Goal: Task Accomplishment & Management: Complete application form

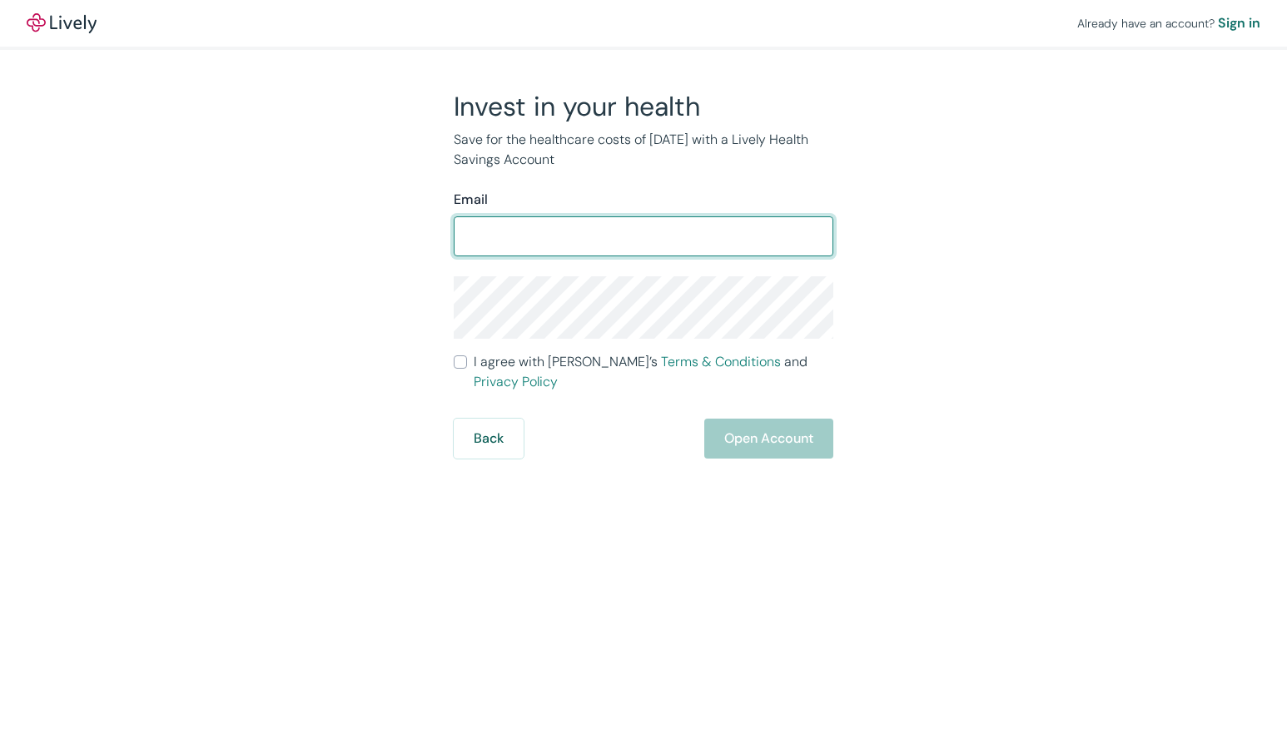
type input "[EMAIL_ADDRESS][DOMAIN_NAME]"
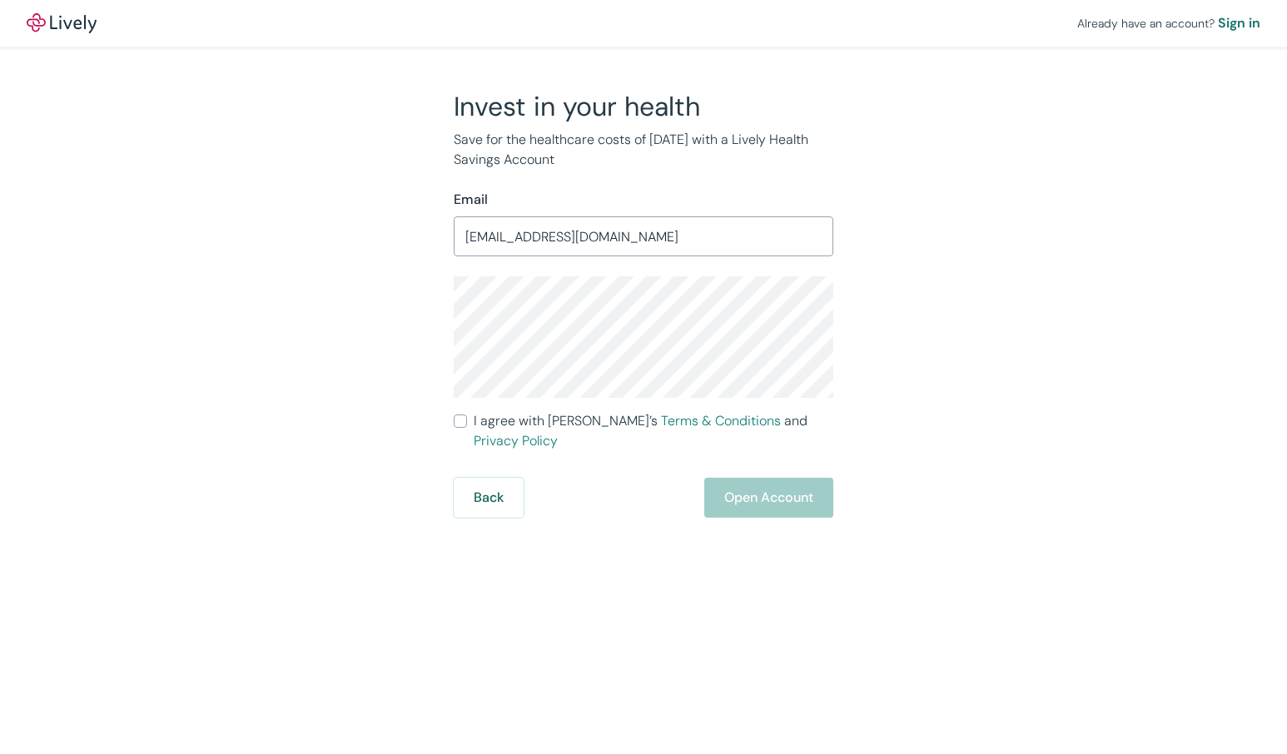
click at [892, 328] on div "Invest in your health Save for the healthcare costs of tomorrow with a Lively H…" at bounding box center [633, 304] width 799 height 428
click at [464, 425] on input "I agree with Lively’s Terms & Conditions and Privacy Policy" at bounding box center [460, 421] width 13 height 13
checkbox input "true"
click at [770, 488] on button "Open Account" at bounding box center [768, 498] width 129 height 40
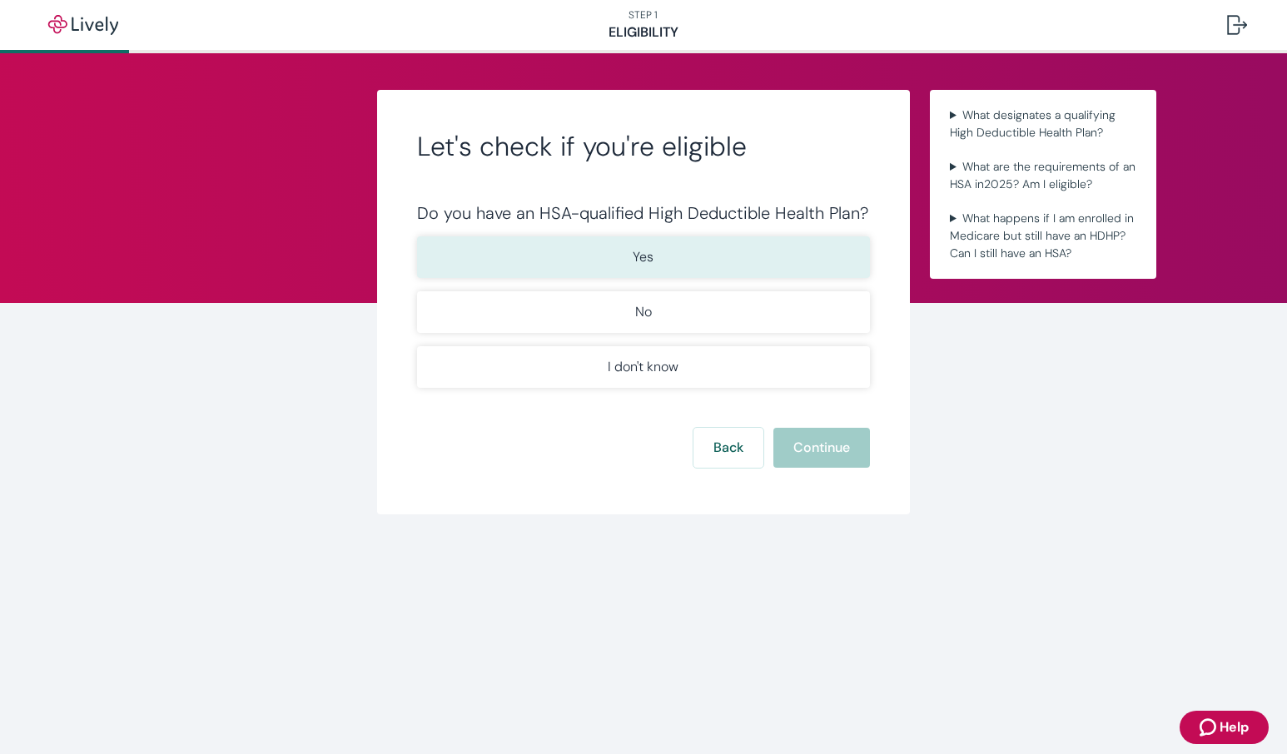
click at [739, 248] on button "Yes" at bounding box center [643, 257] width 453 height 42
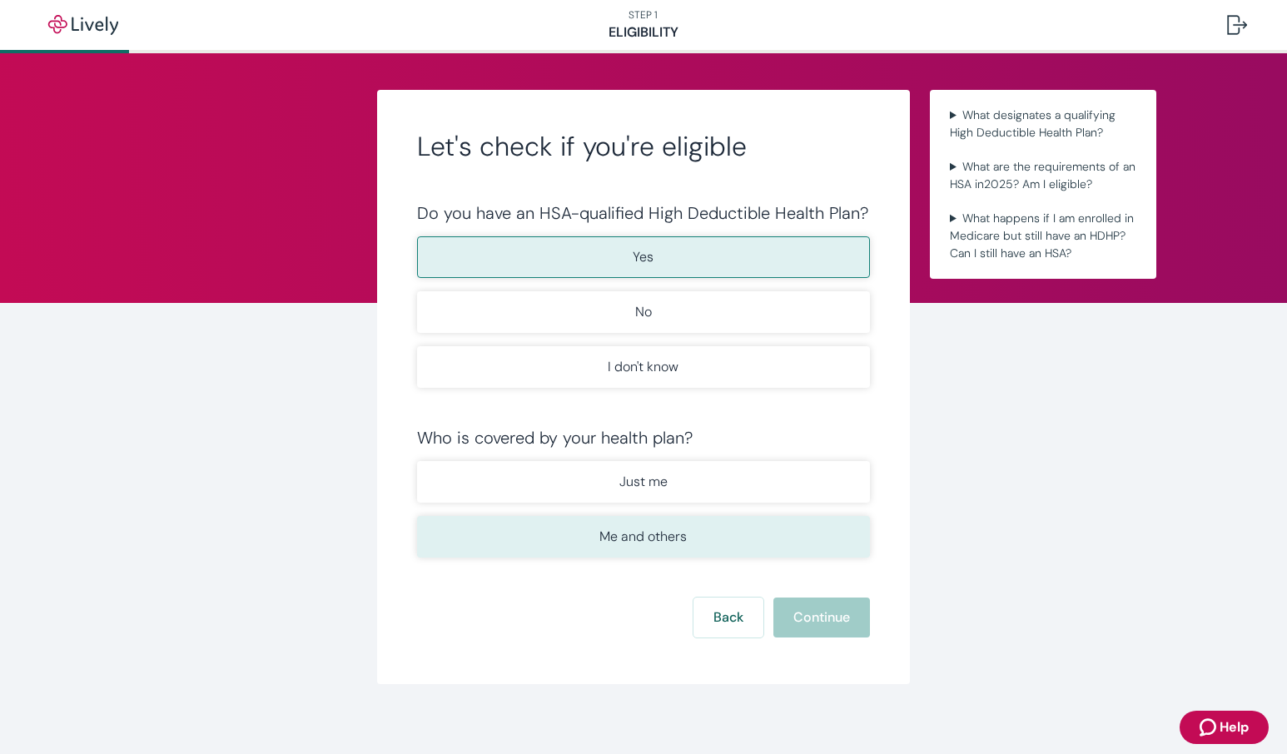
click at [628, 535] on p "Me and others" at bounding box center [642, 537] width 87 height 20
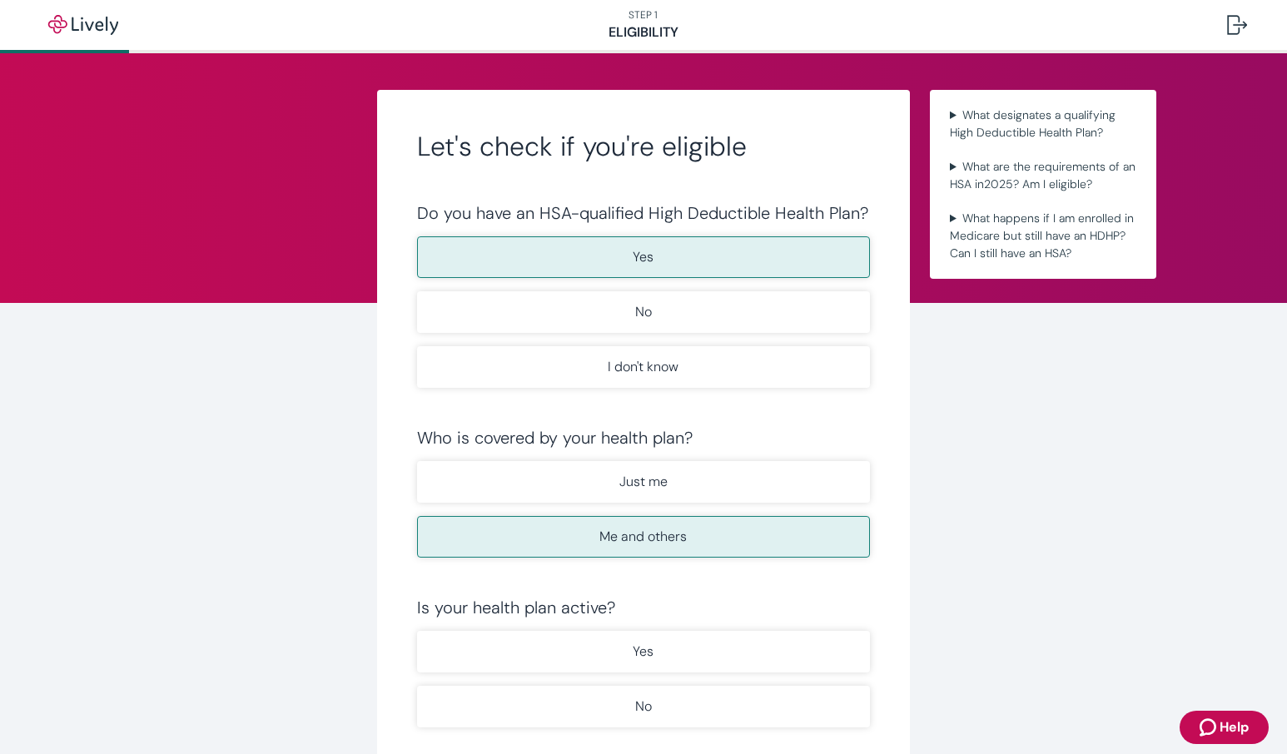
scroll to position [180, 0]
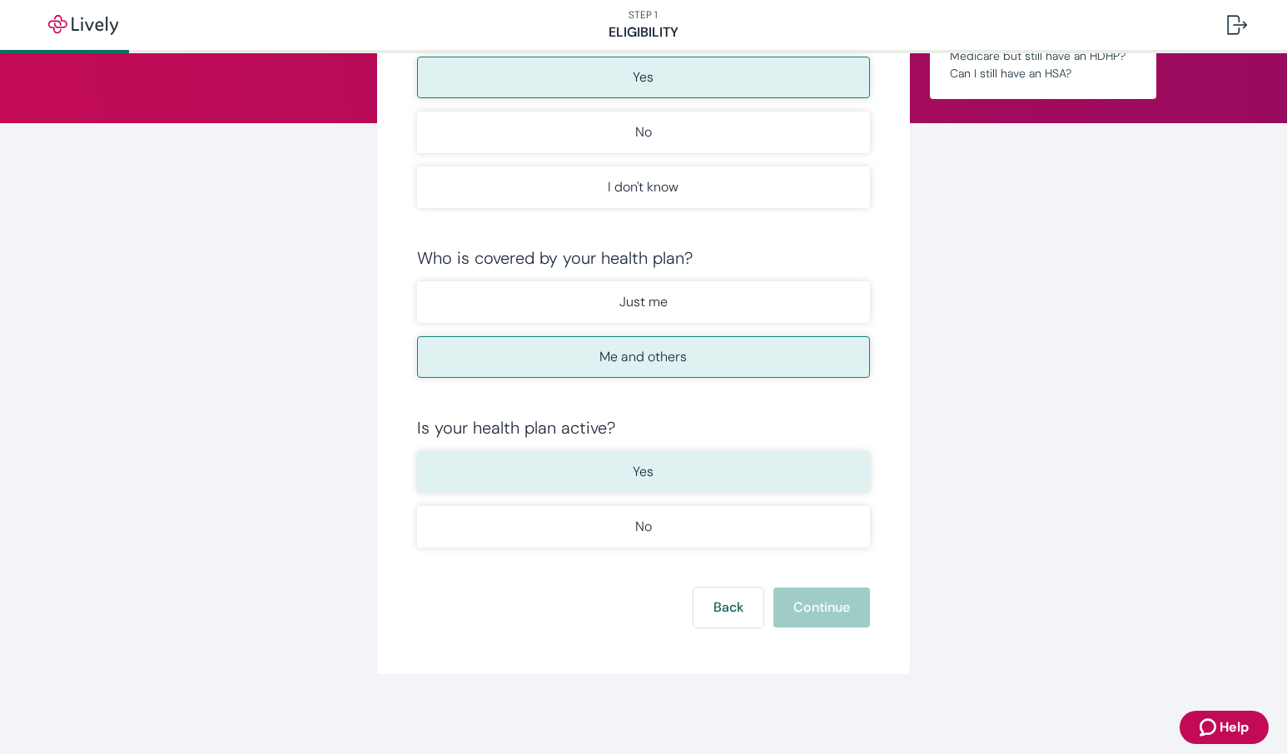
click at [594, 485] on button "Yes" at bounding box center [643, 472] width 453 height 42
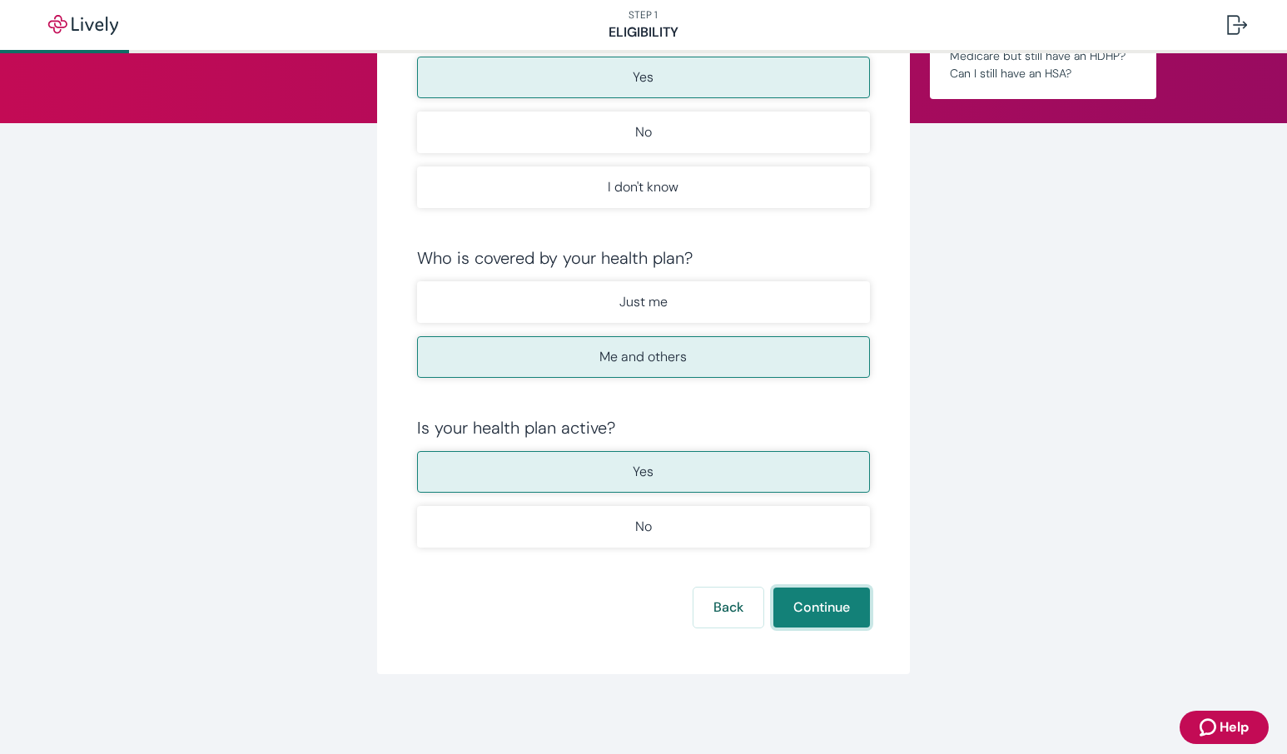
click at [847, 604] on button "Continue" at bounding box center [821, 608] width 97 height 40
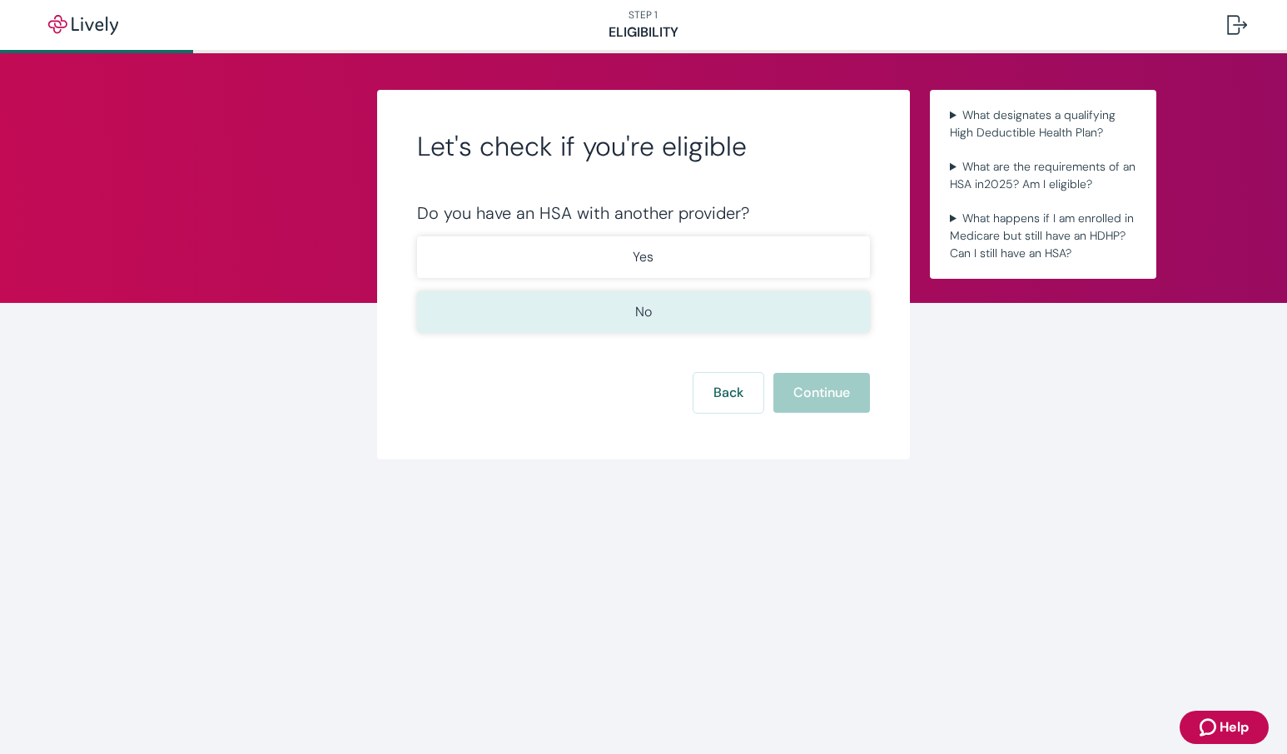
click at [753, 324] on button "No" at bounding box center [643, 312] width 453 height 42
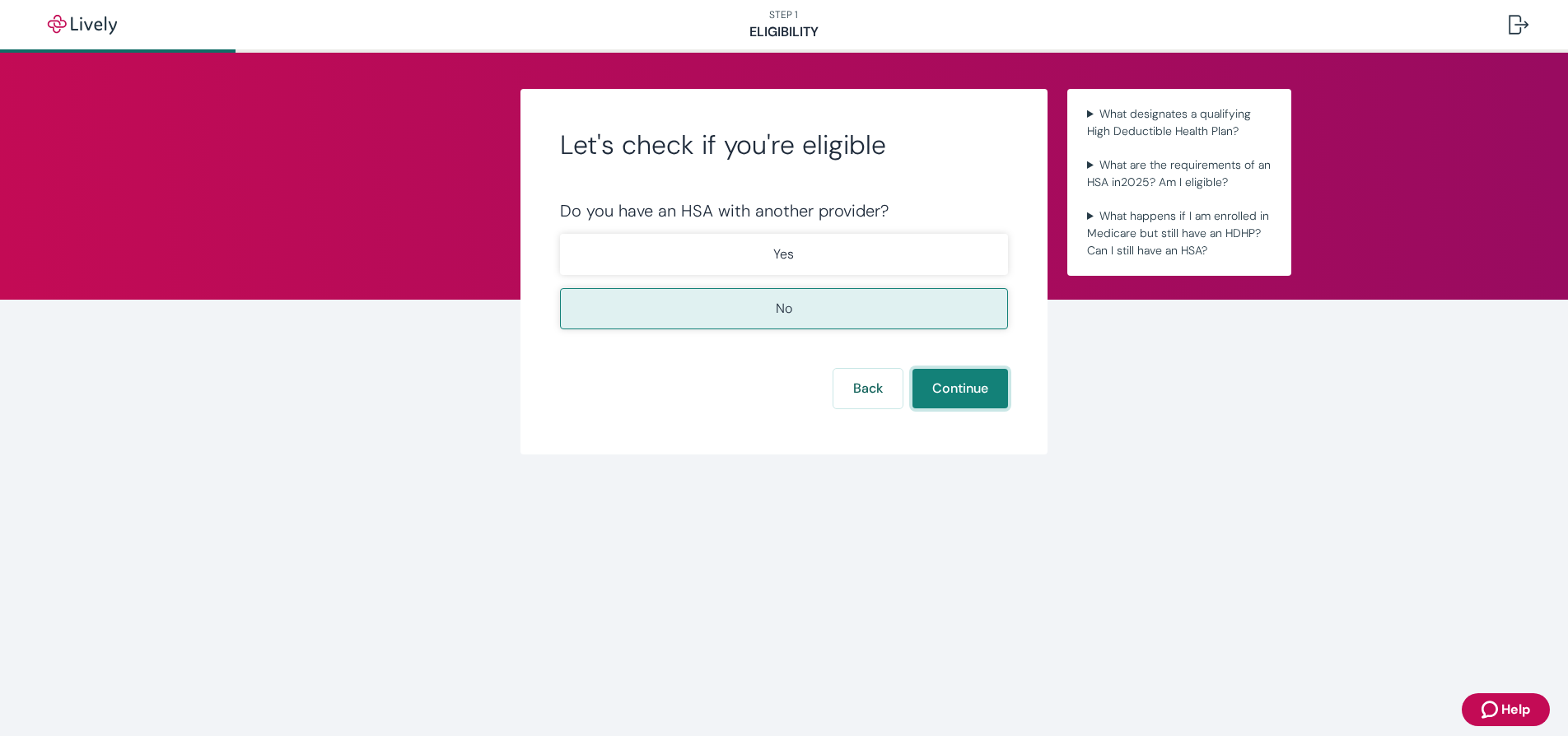
click at [961, 396] on button "Continue" at bounding box center [960, 389] width 96 height 40
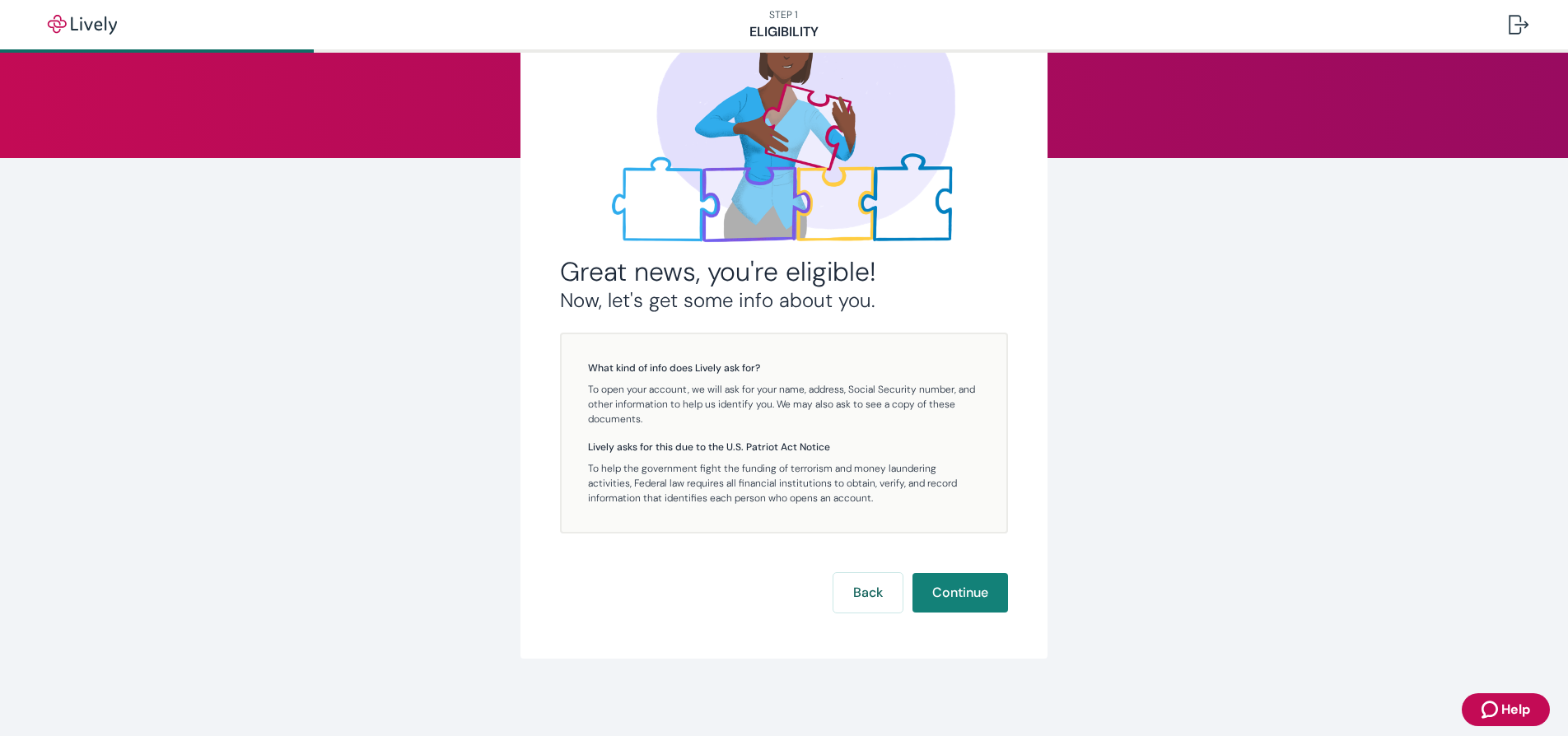
scroll to position [143, 0]
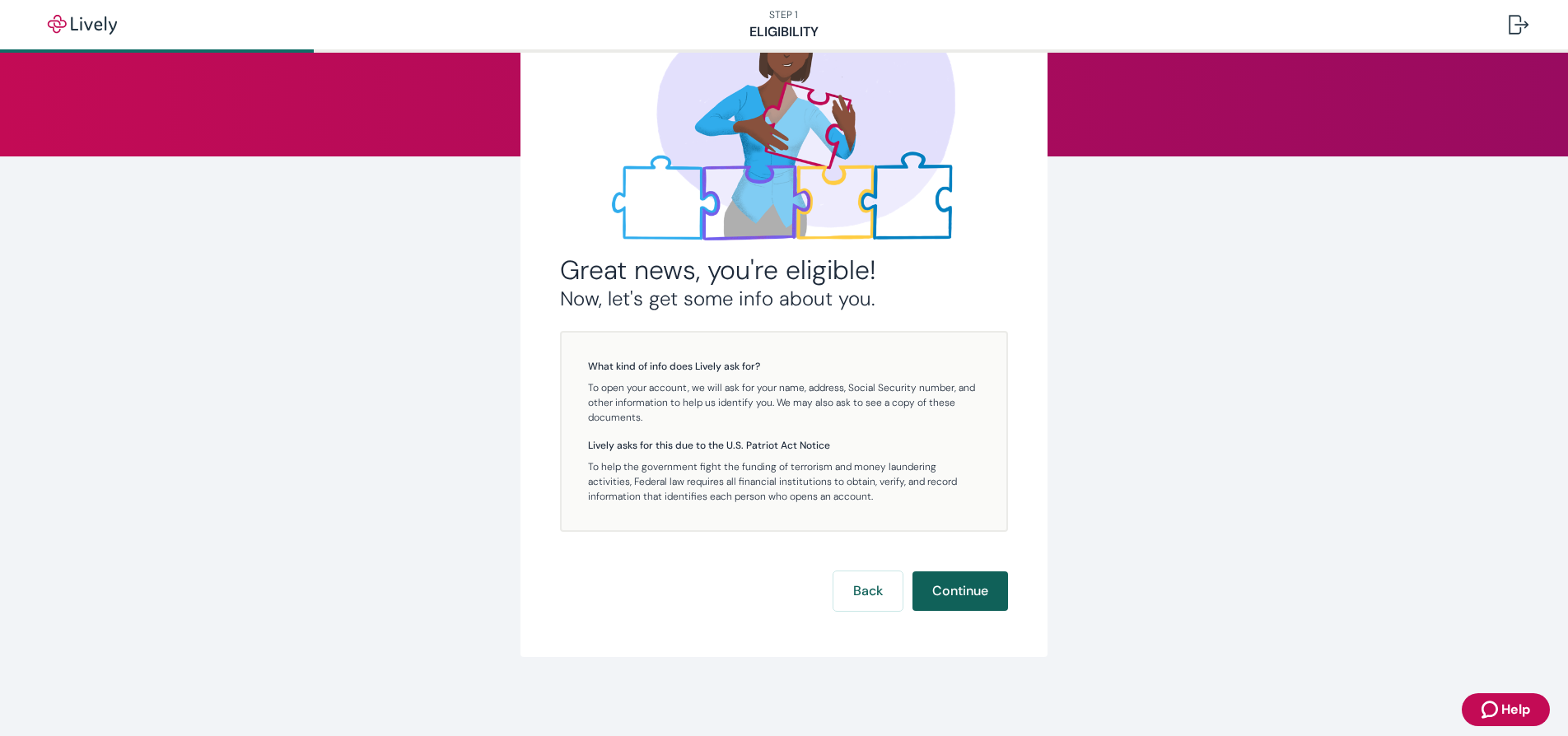
click at [954, 583] on button "Continue" at bounding box center [960, 592] width 96 height 40
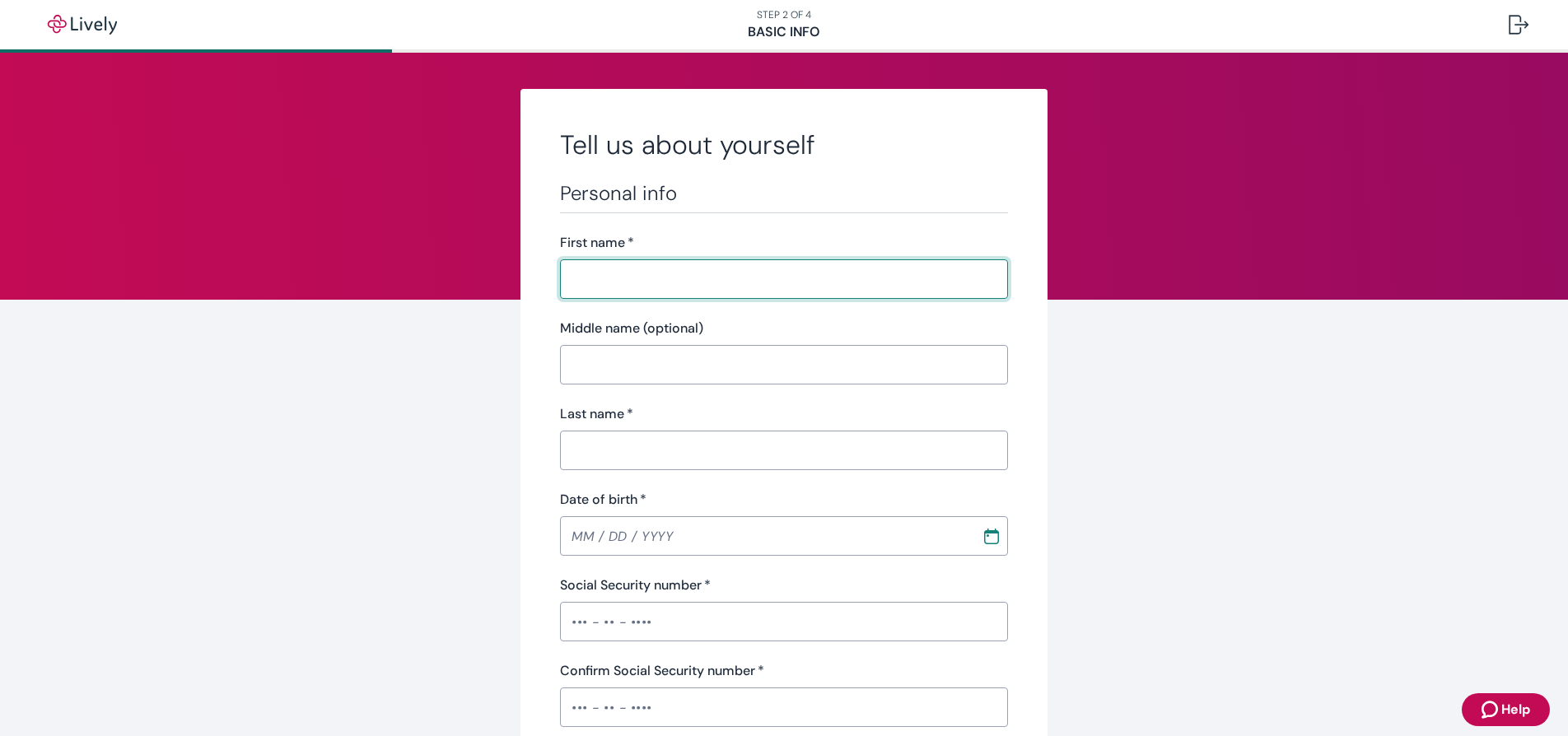
click at [985, 278] on input "First name   *" at bounding box center [784, 279] width 448 height 33
type input "[PERSON_NAME]"
type input "[STREET_ADDRESS][PERSON_NAME]"
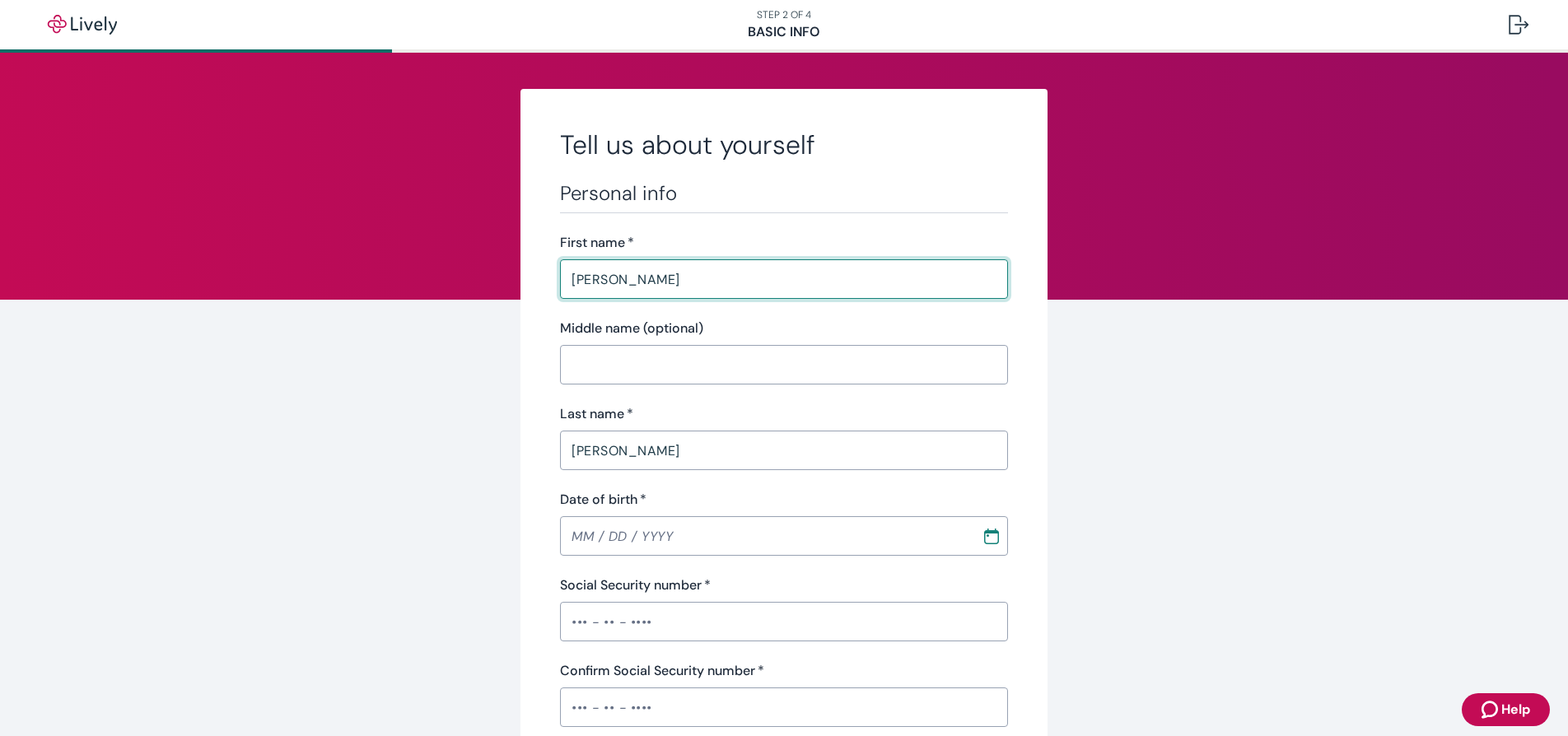
type input "[GEOGRAPHIC_DATA]"
type input "CA"
type input "91207"
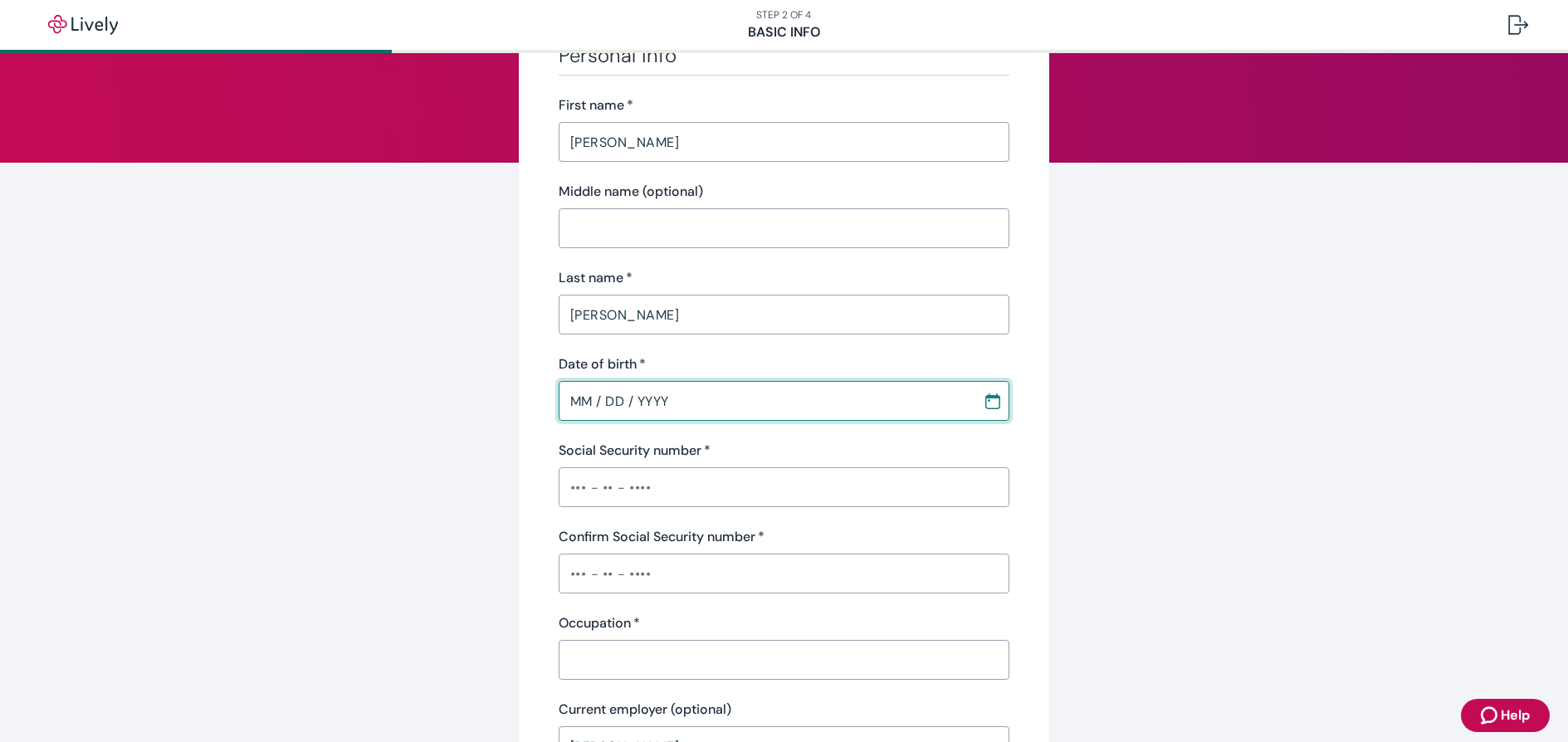
click at [952, 403] on input "MM / DD / YYYY" at bounding box center [765, 400] width 414 height 33
type input "MM / DD / YYYY"
click at [1000, 403] on button "Choose date" at bounding box center [993, 401] width 30 height 30
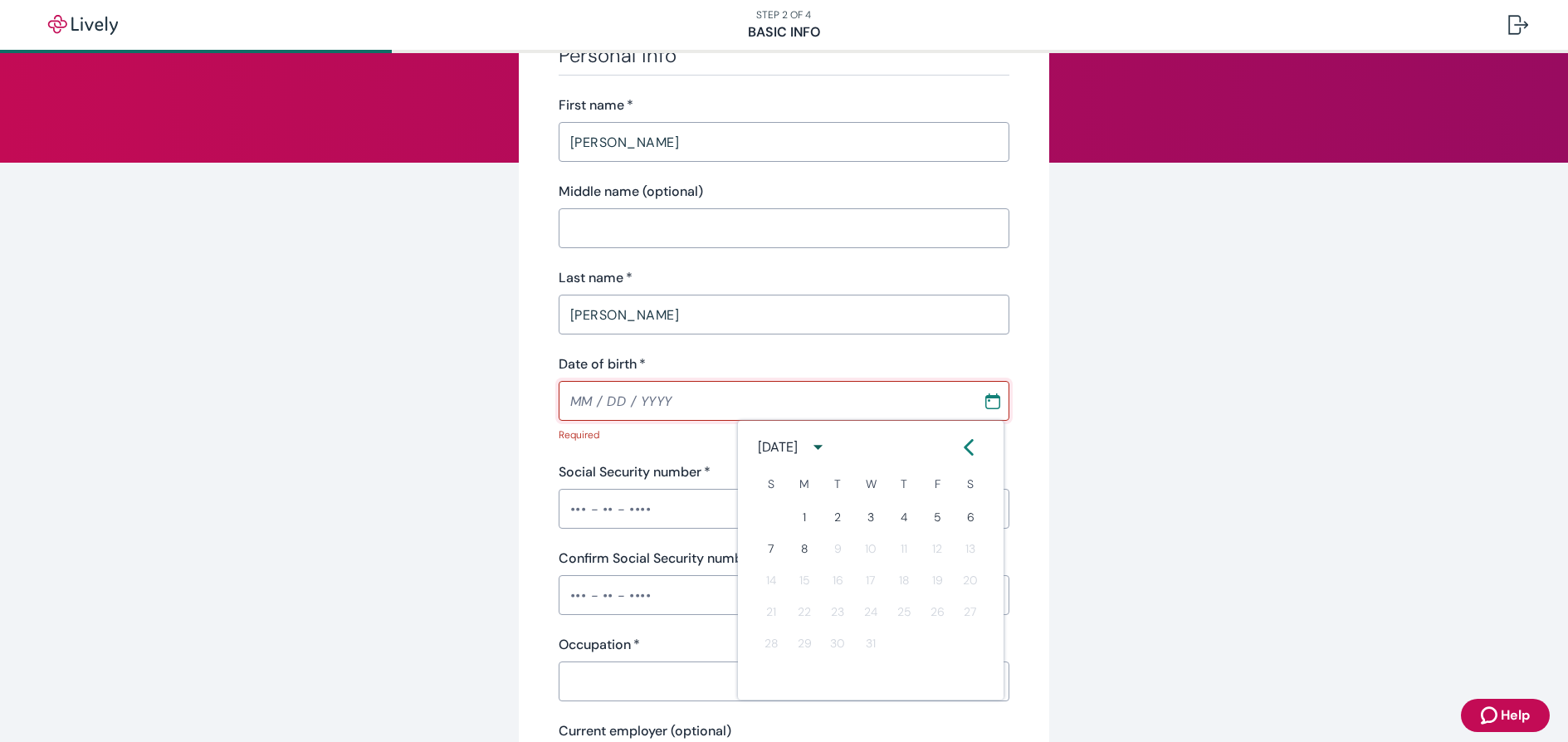
click at [985, 404] on icon "Calendar" at bounding box center [992, 402] width 15 height 16
click at [986, 400] on icon "Calendar" at bounding box center [992, 401] width 17 height 17
click at [829, 444] on icon "calendar view is open, switch to year view" at bounding box center [817, 447] width 22 height 22
click at [889, 571] on button "1977" at bounding box center [903, 573] width 60 height 30
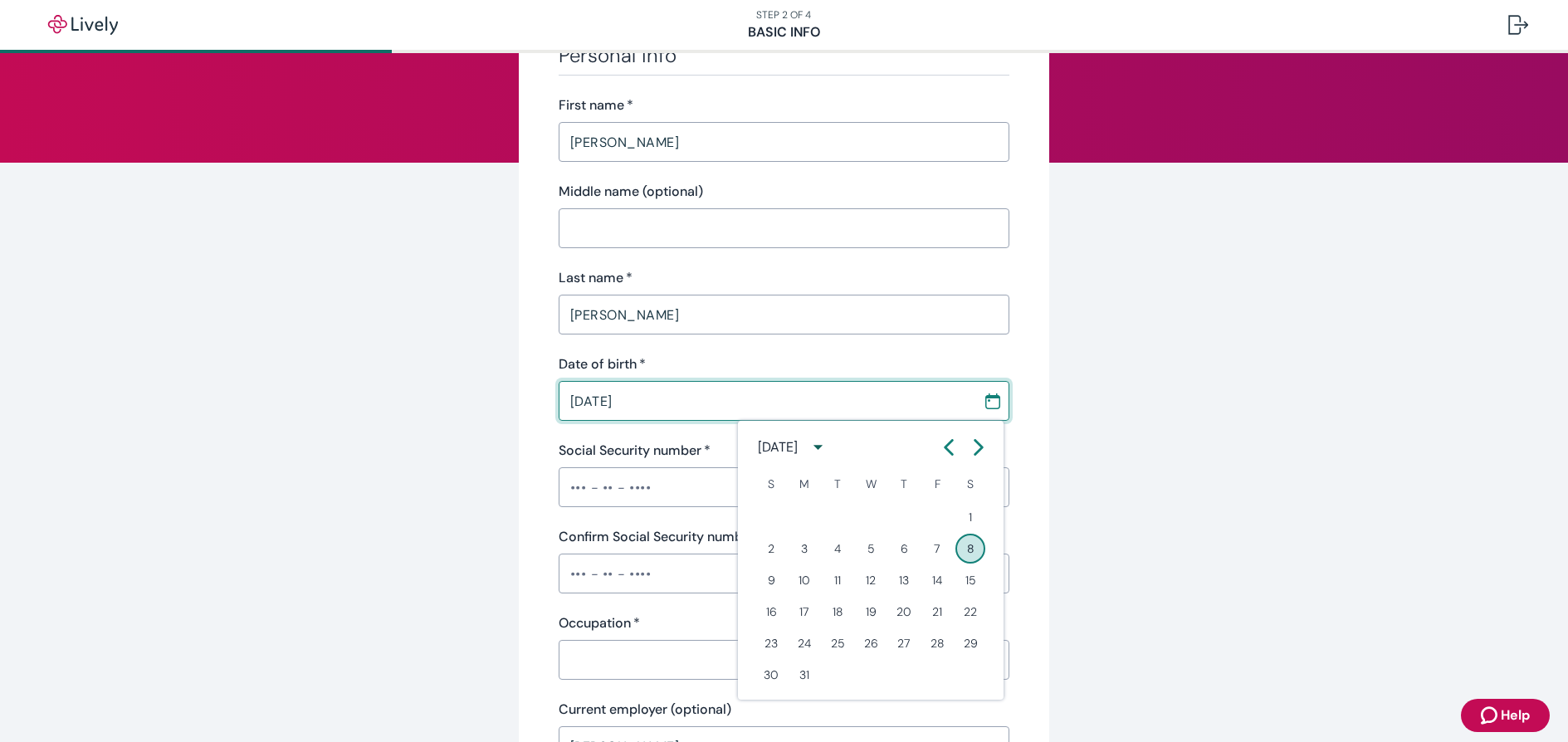
click at [949, 447] on icon "Calendar left arrow" at bounding box center [948, 447] width 17 height 17
click at [947, 447] on icon "Calendar left arrow" at bounding box center [948, 447] width 7 height 14
click at [937, 516] on button "5" at bounding box center [937, 518] width 30 height 30
type input "[DATE]"
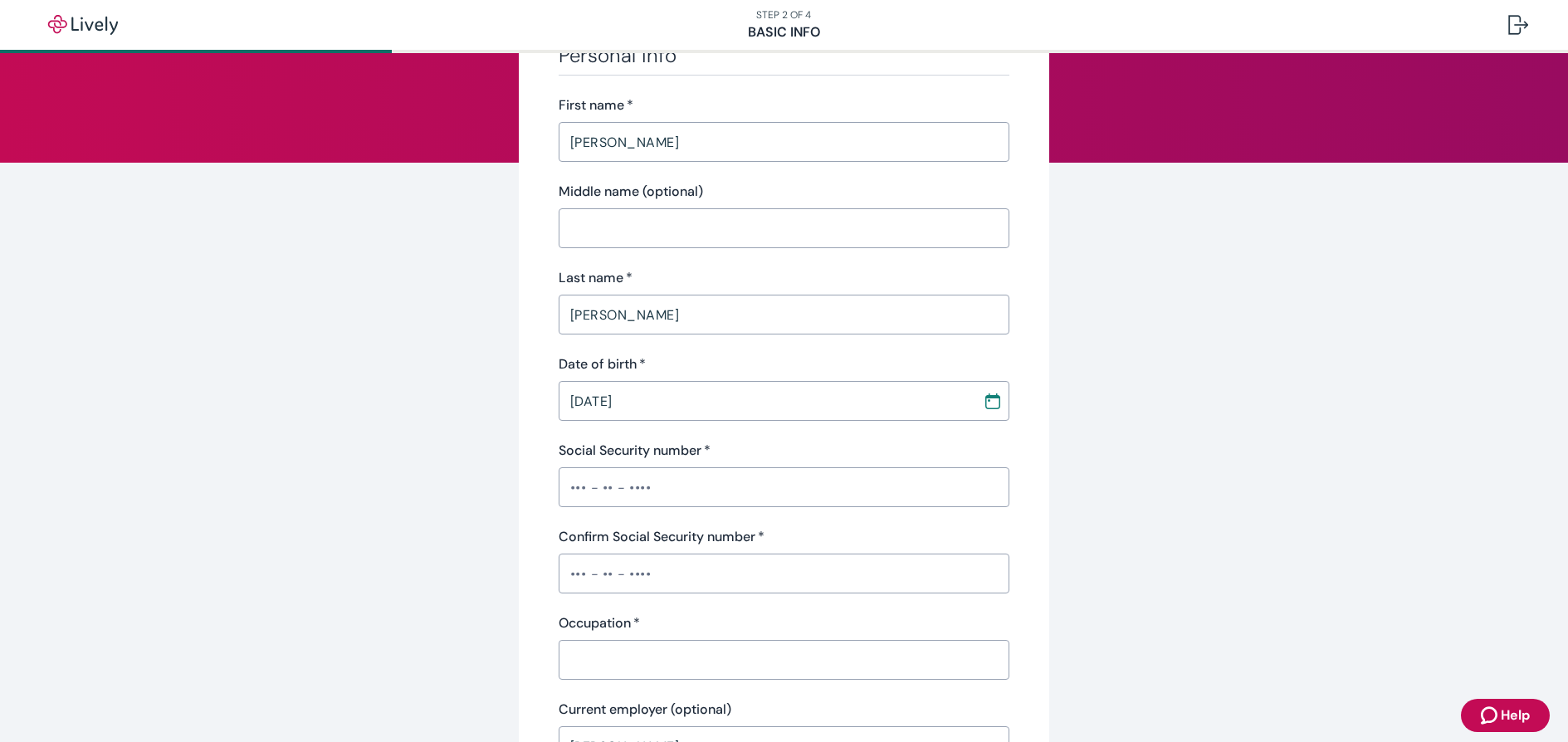
click at [438, 493] on div "Tell us about yourself Personal info First name   * [PERSON_NAME] ​ Middle name…" at bounding box center [784, 724] width 796 height 1549
click at [725, 480] on input "Social Security number   *" at bounding box center [784, 487] width 452 height 33
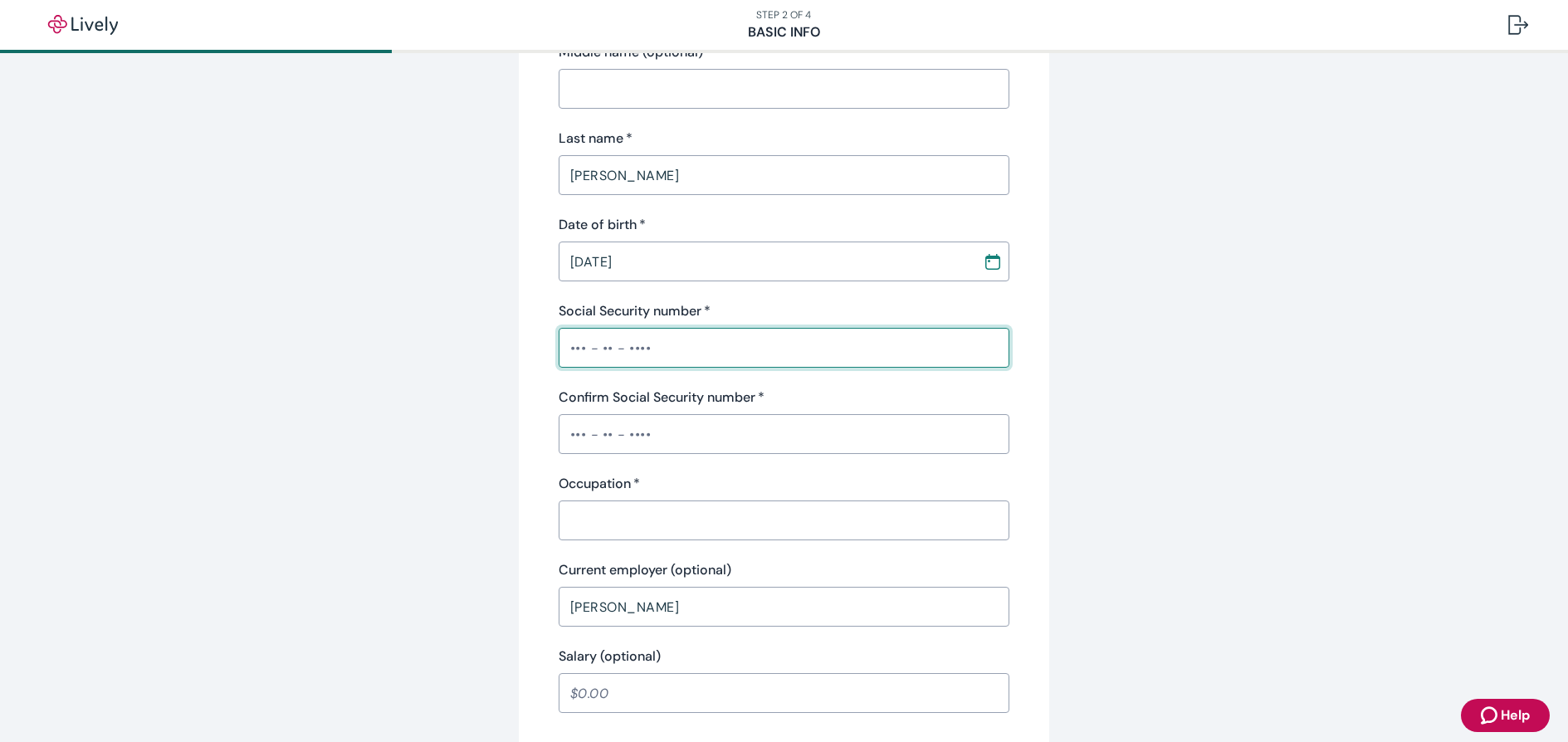
scroll to position [369, 0]
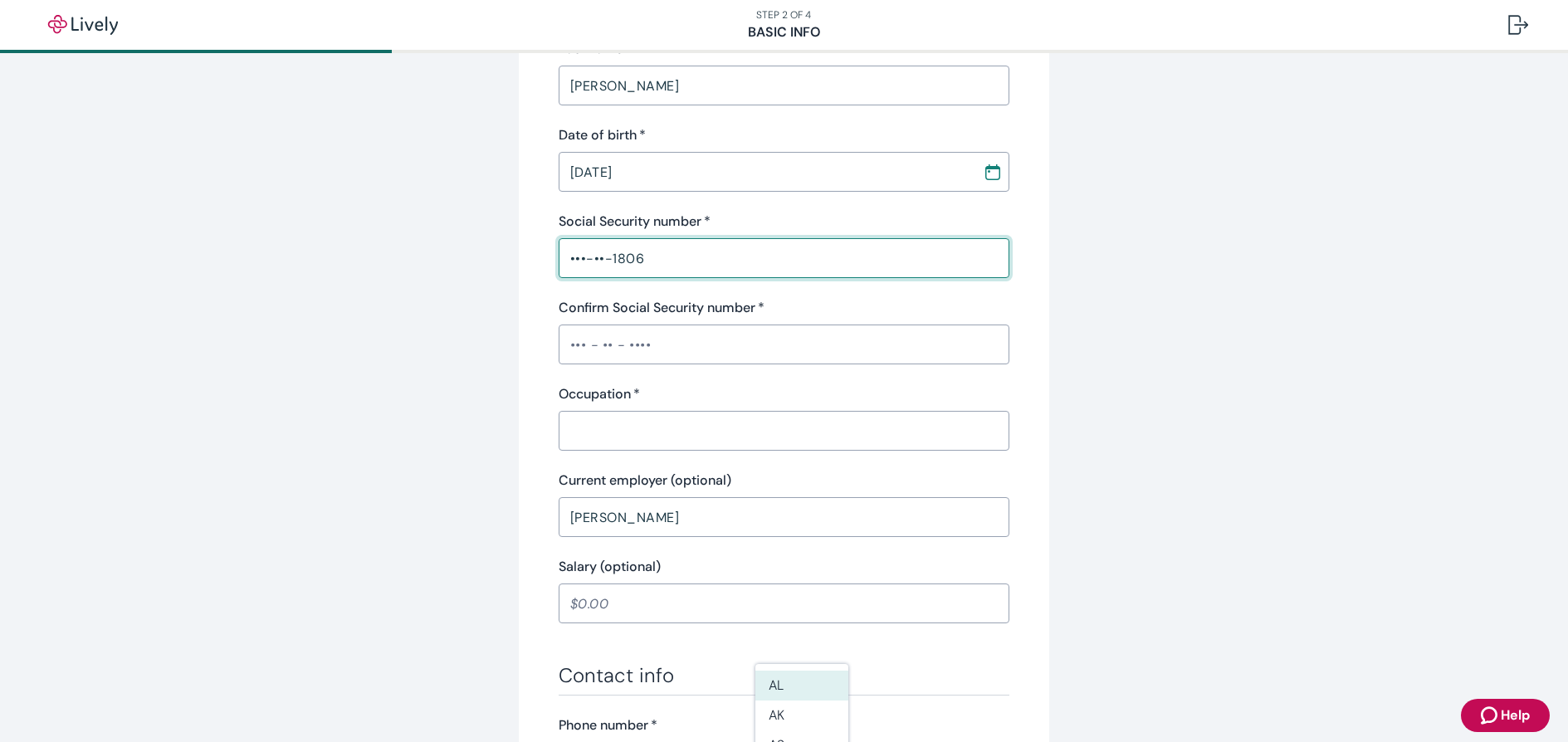
type input "•••-••-1806"
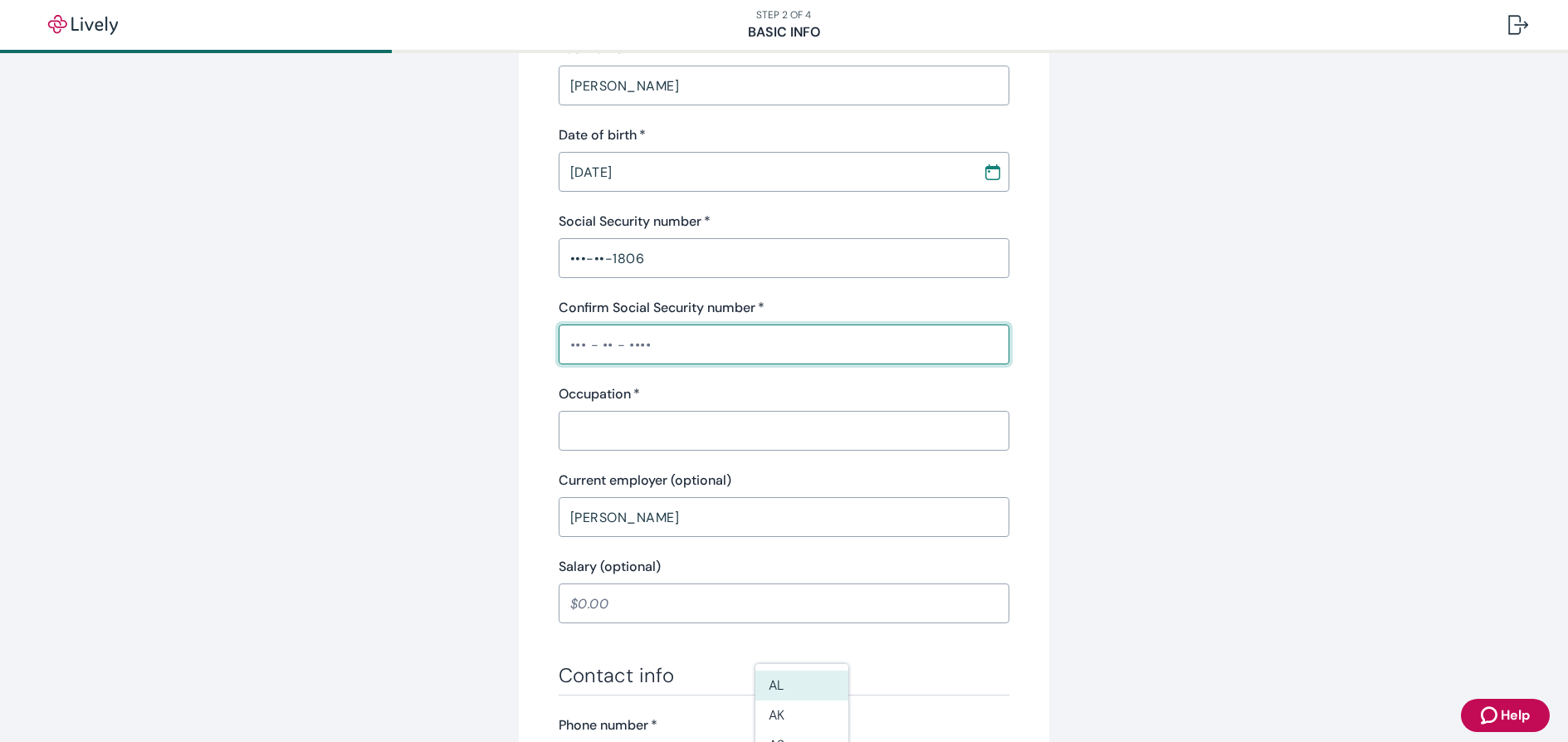
click at [686, 349] on input "Confirm Social Security number   *" at bounding box center [784, 344] width 452 height 33
type input "•••-••-1806"
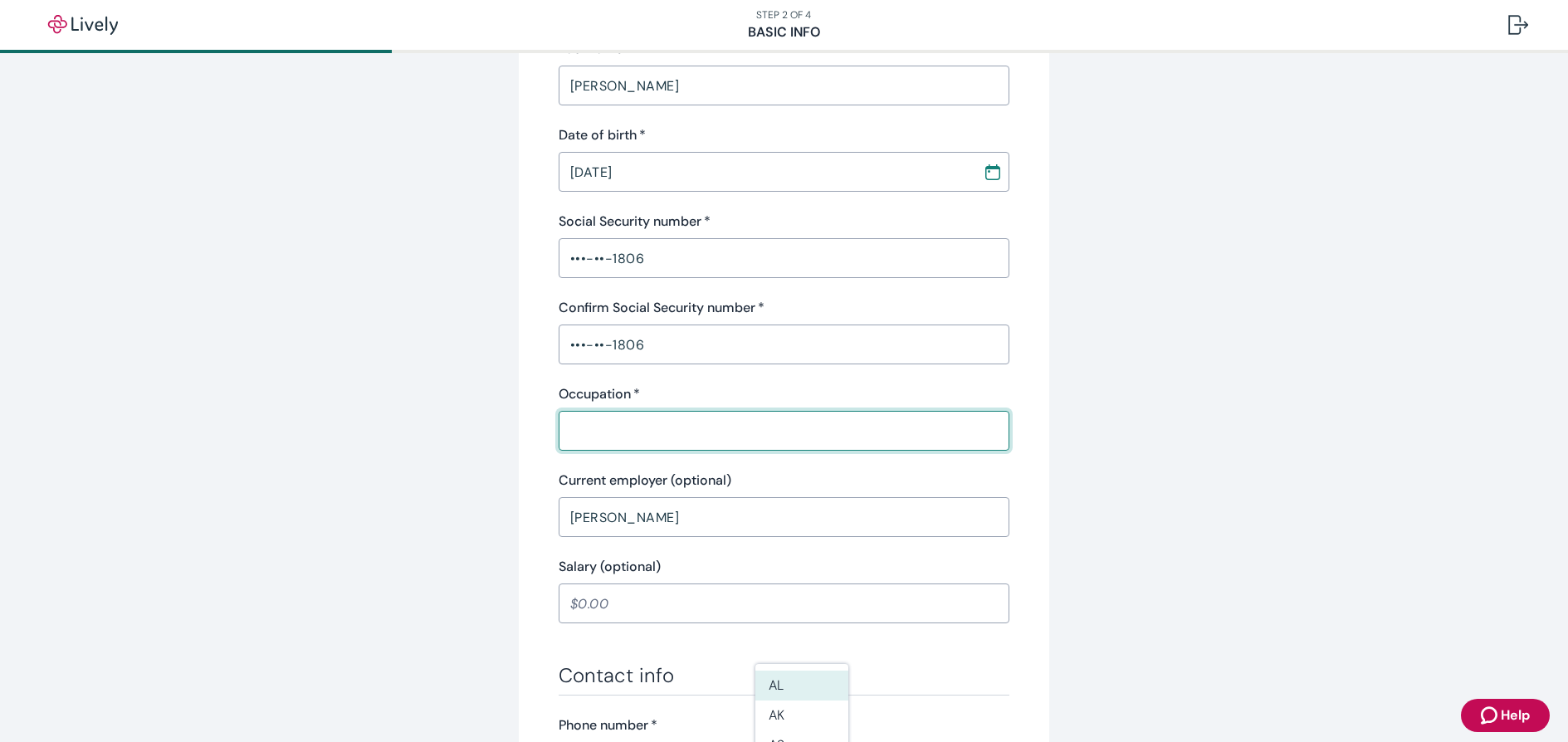
click at [718, 439] on input "Occupation   *" at bounding box center [784, 430] width 452 height 33
type input "Real Estate"
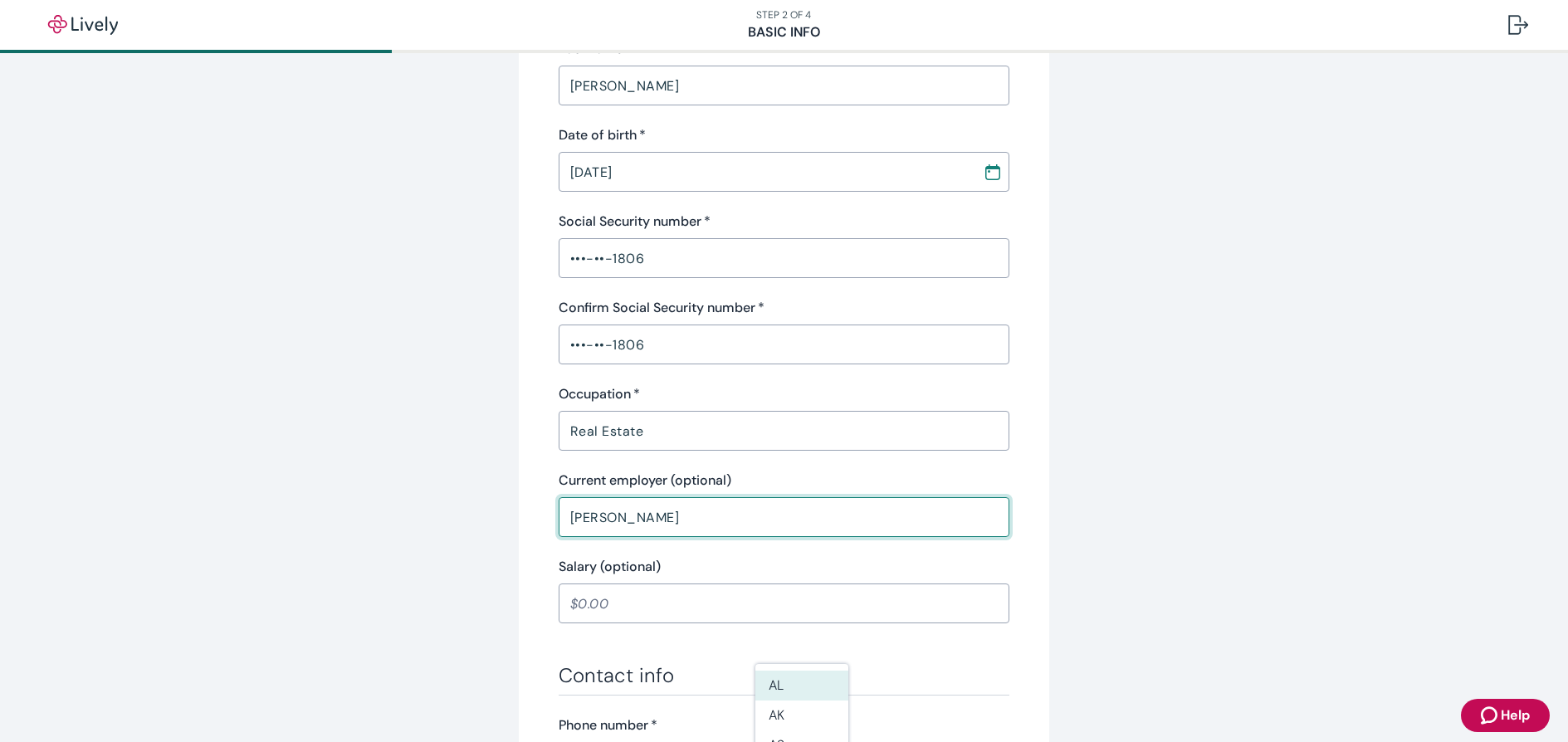
click at [393, 504] on div "Tell us about yourself Personal info First name   * [PERSON_NAME] ​ Middle name…" at bounding box center [784, 495] width 796 height 1549
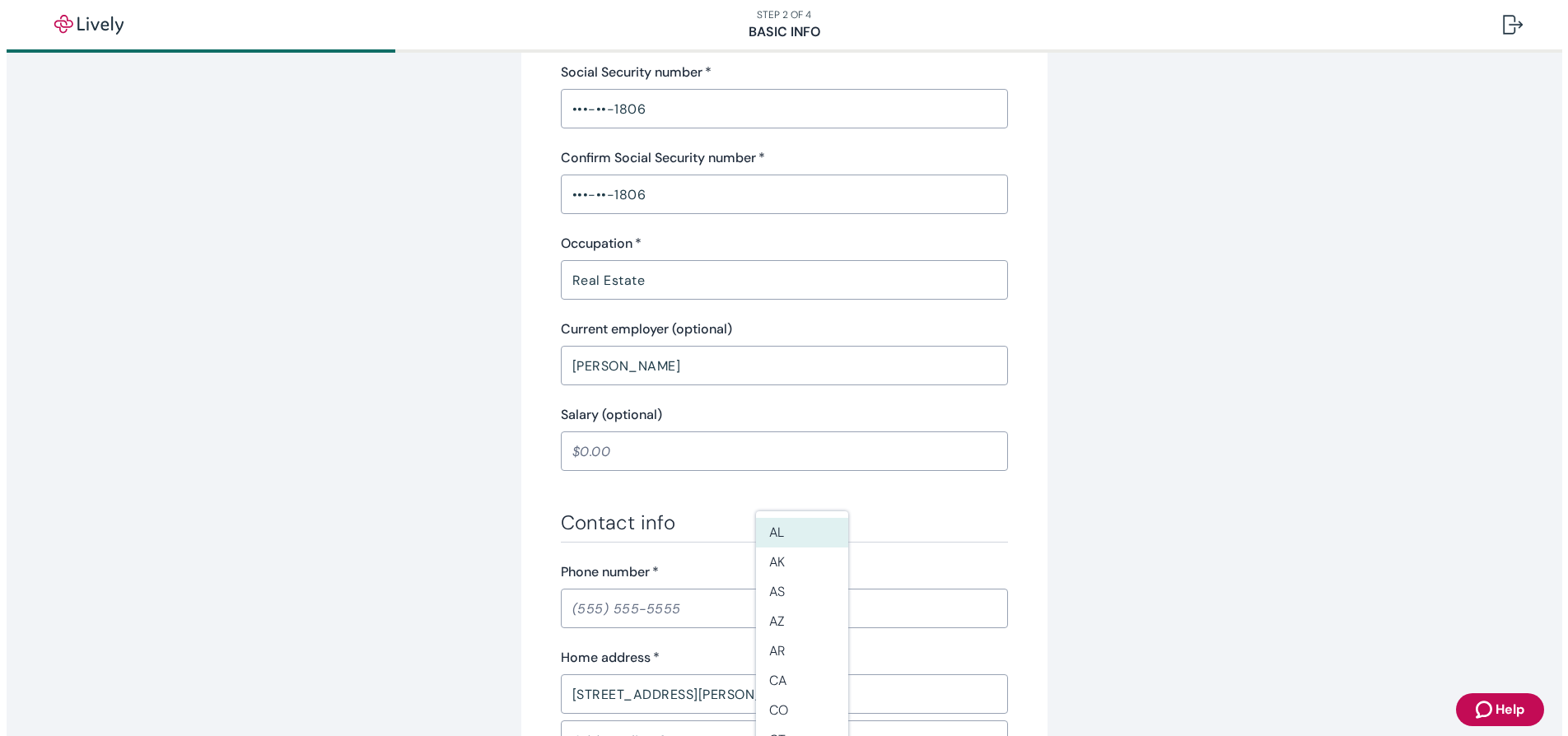
scroll to position [850, 0]
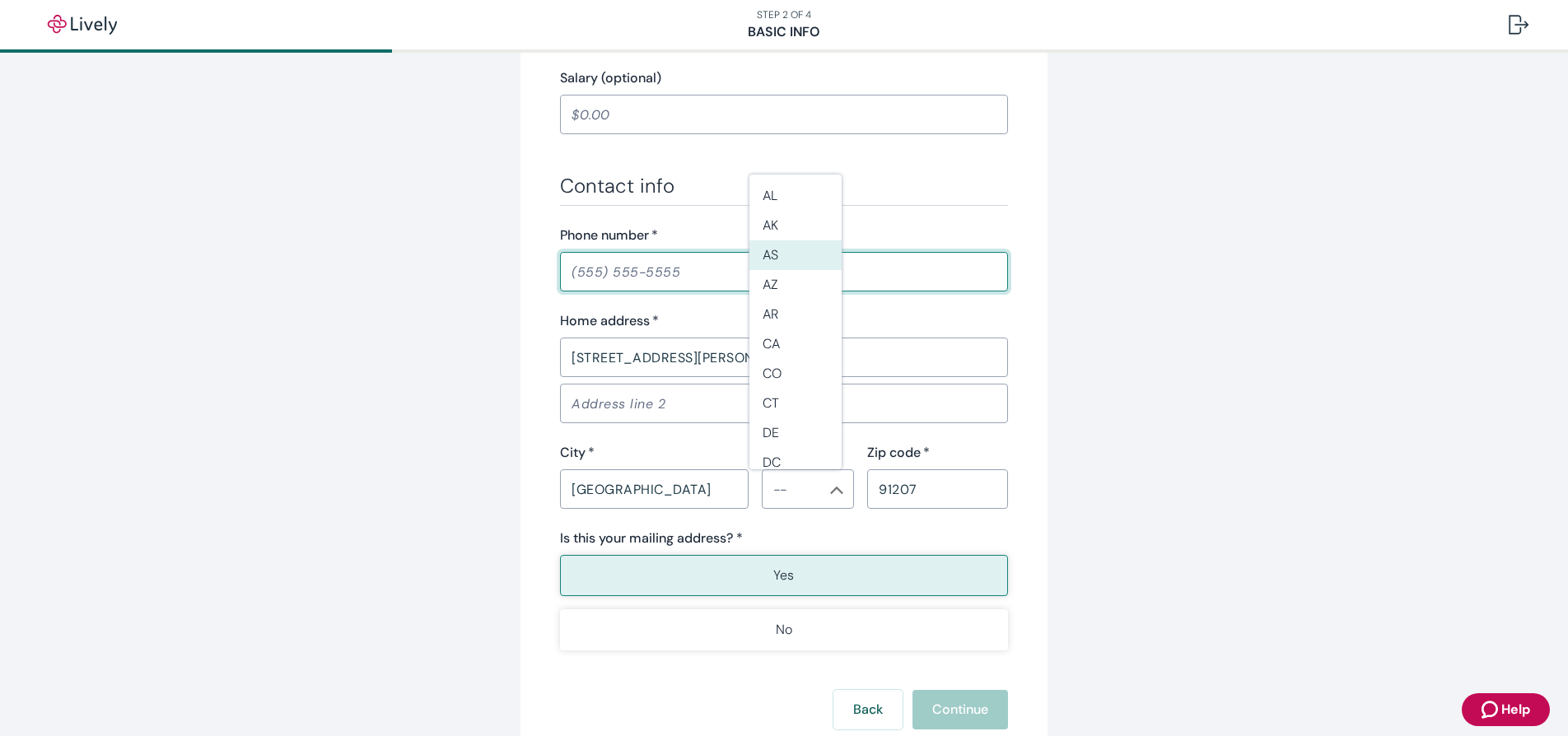
click at [982, 271] on input "Phone number   *" at bounding box center [784, 271] width 448 height 33
type input "[PHONE_NUMBER]"
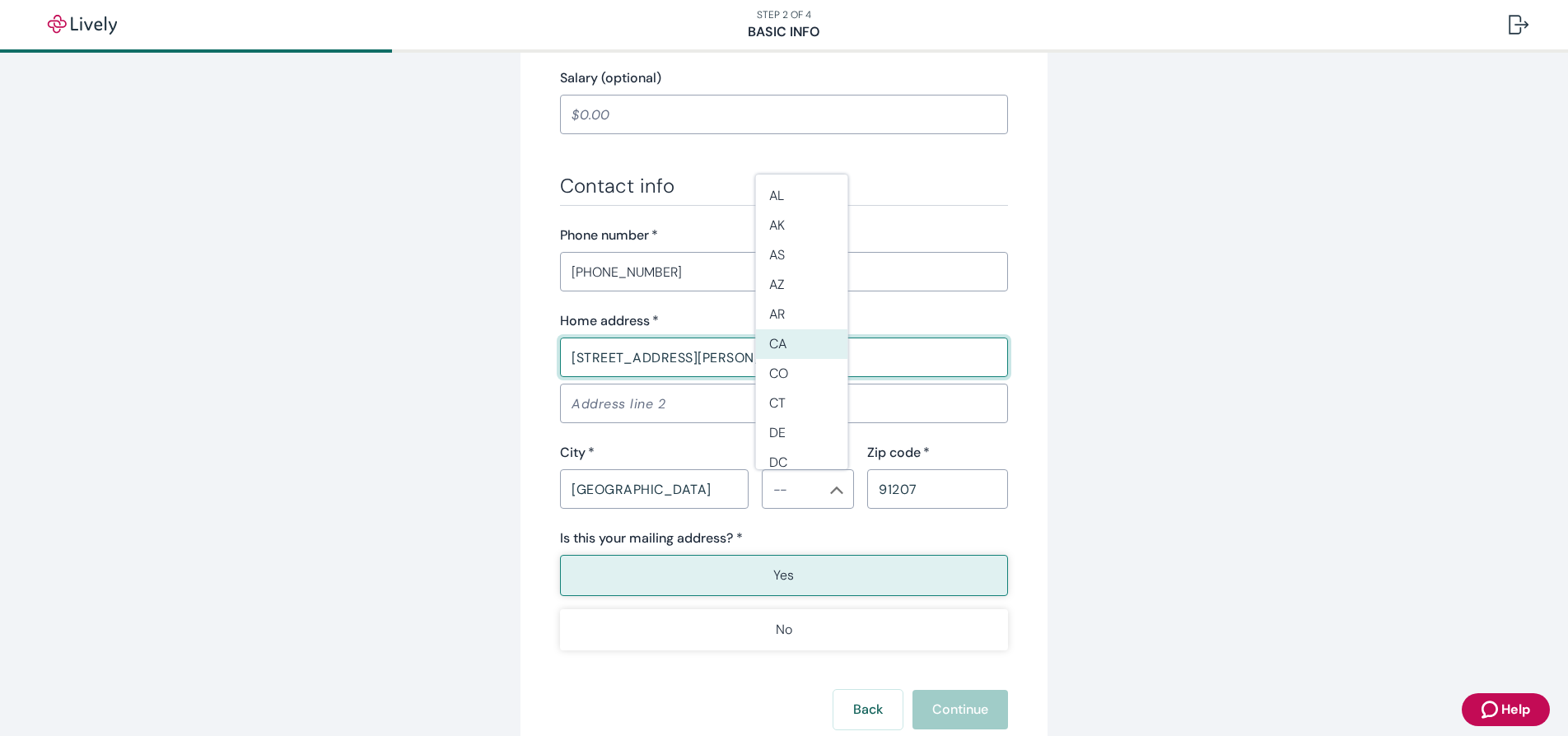
click at [789, 346] on li "CA" at bounding box center [801, 344] width 92 height 30
type input "CA"
click at [391, 445] on div "Tell us about yourself Personal info First name   * [PERSON_NAME] ​ Middle name…" at bounding box center [784, 7] width 790 height 1536
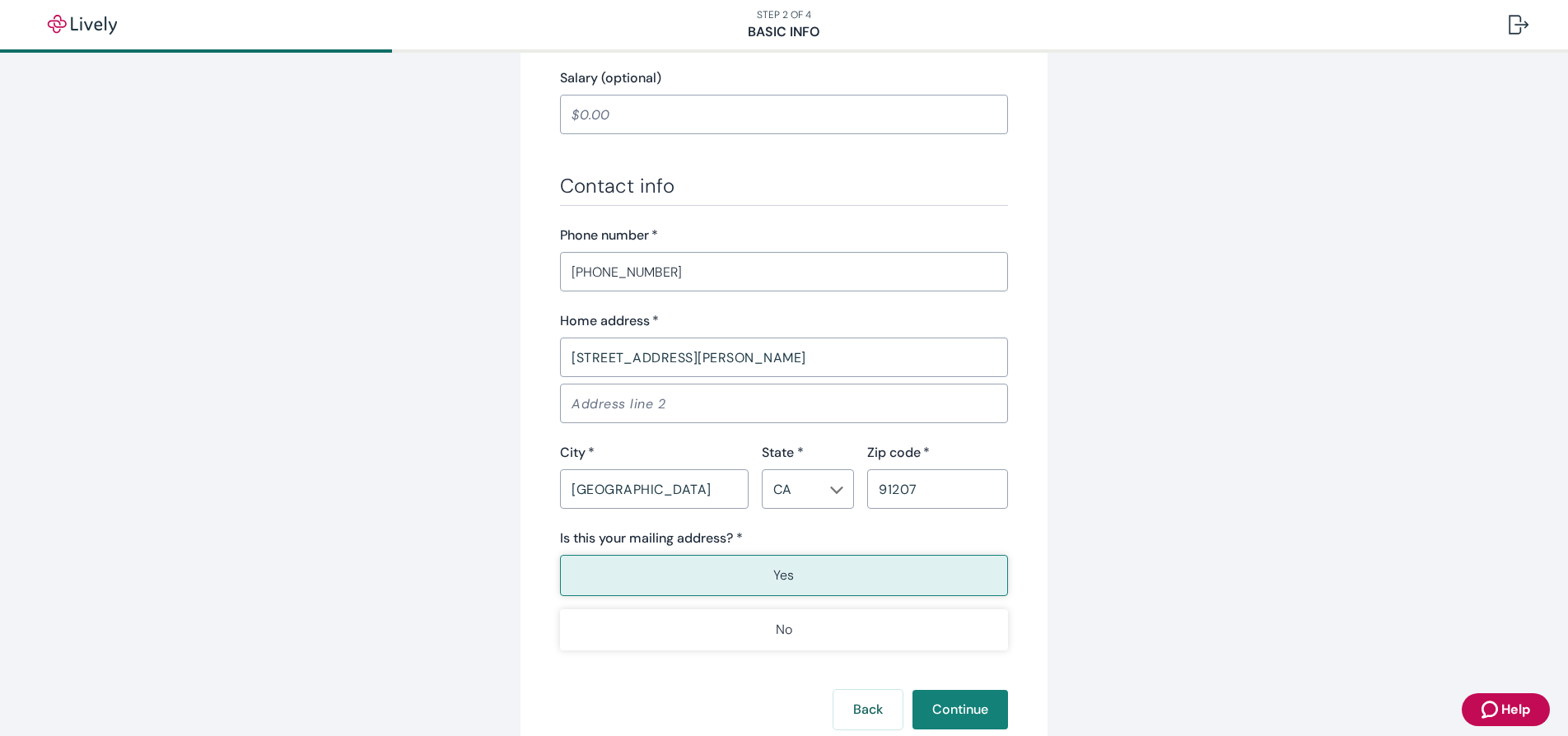
scroll to position [968, 0]
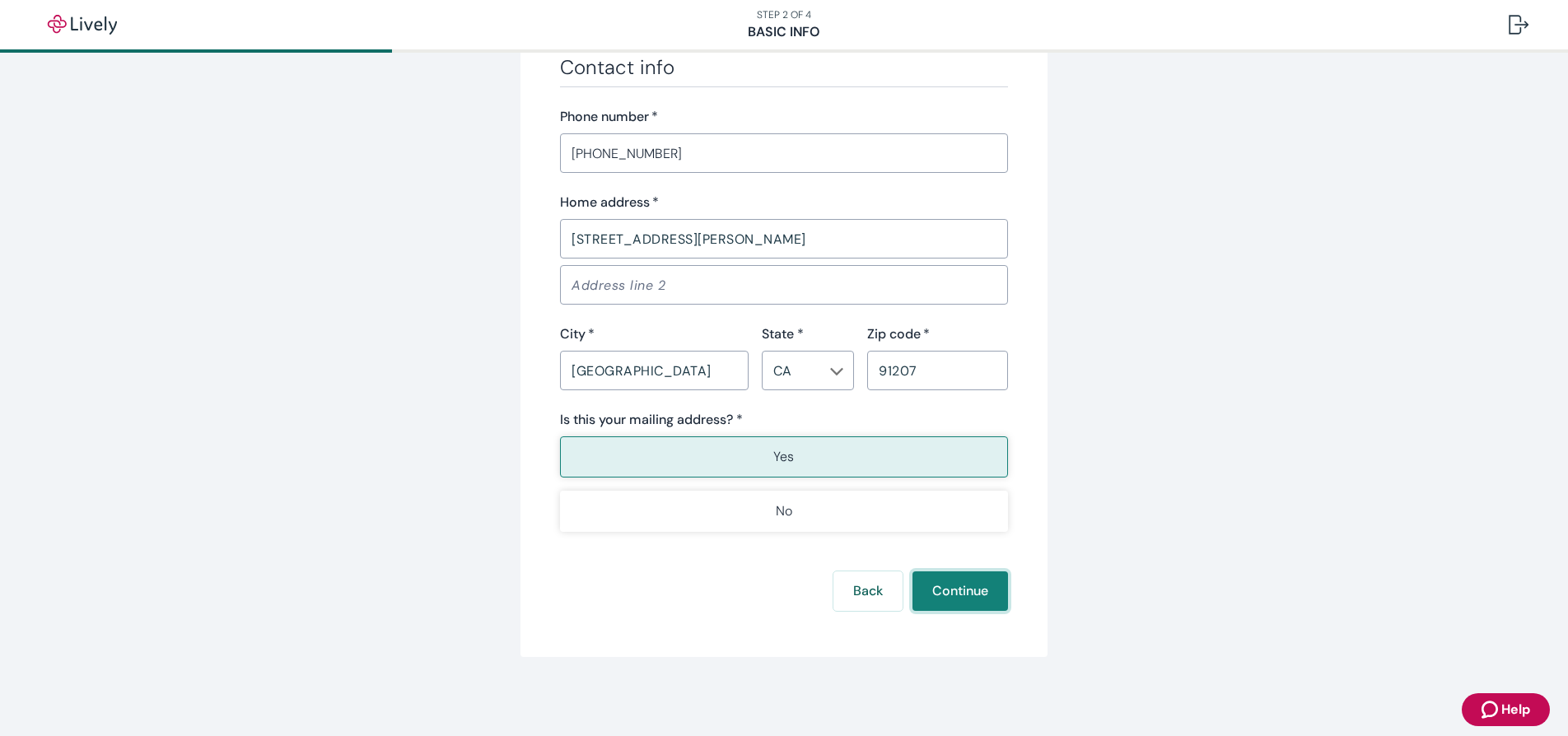
click at [973, 597] on button "Continue" at bounding box center [960, 592] width 96 height 40
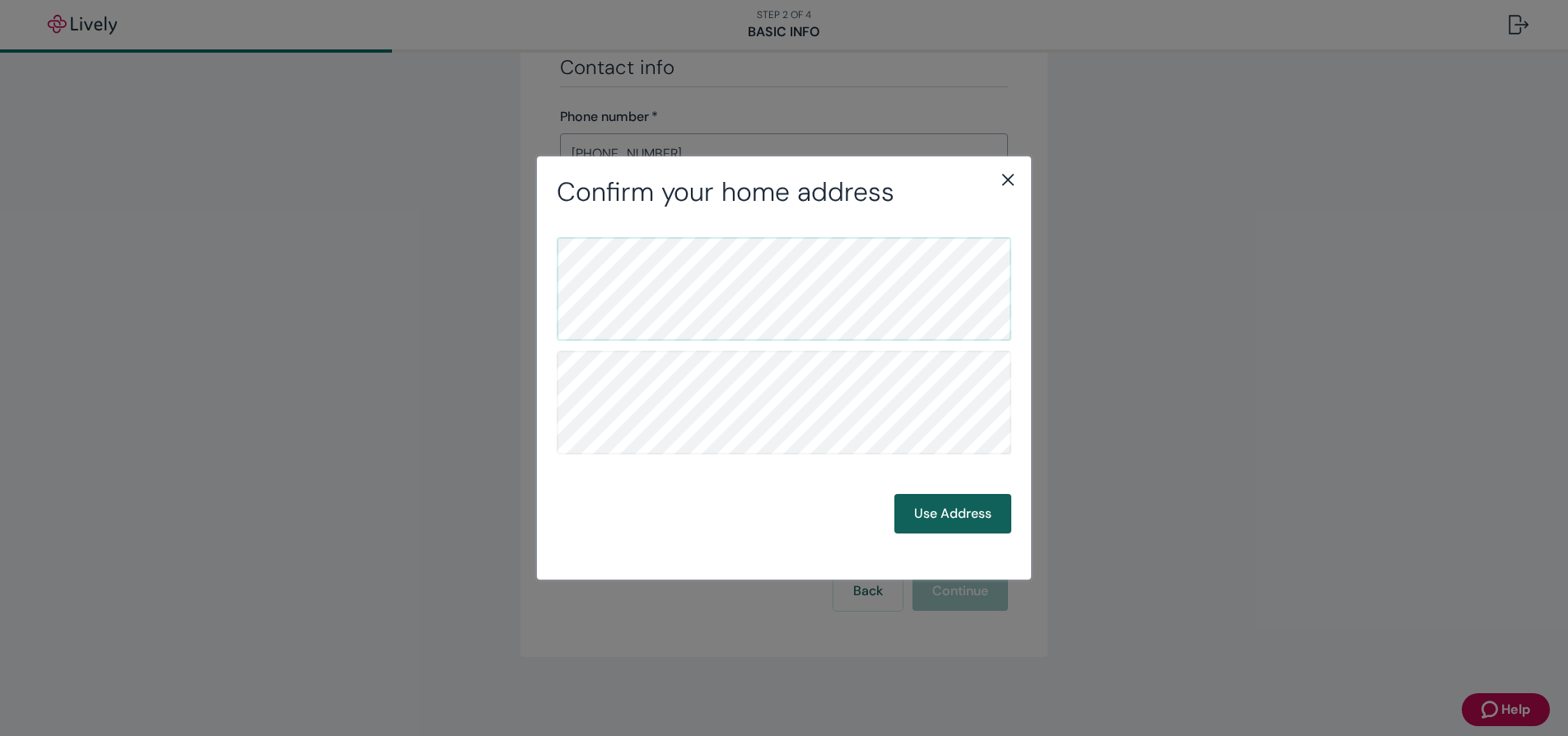
click at [963, 524] on button "Use Address" at bounding box center [953, 513] width 117 height 40
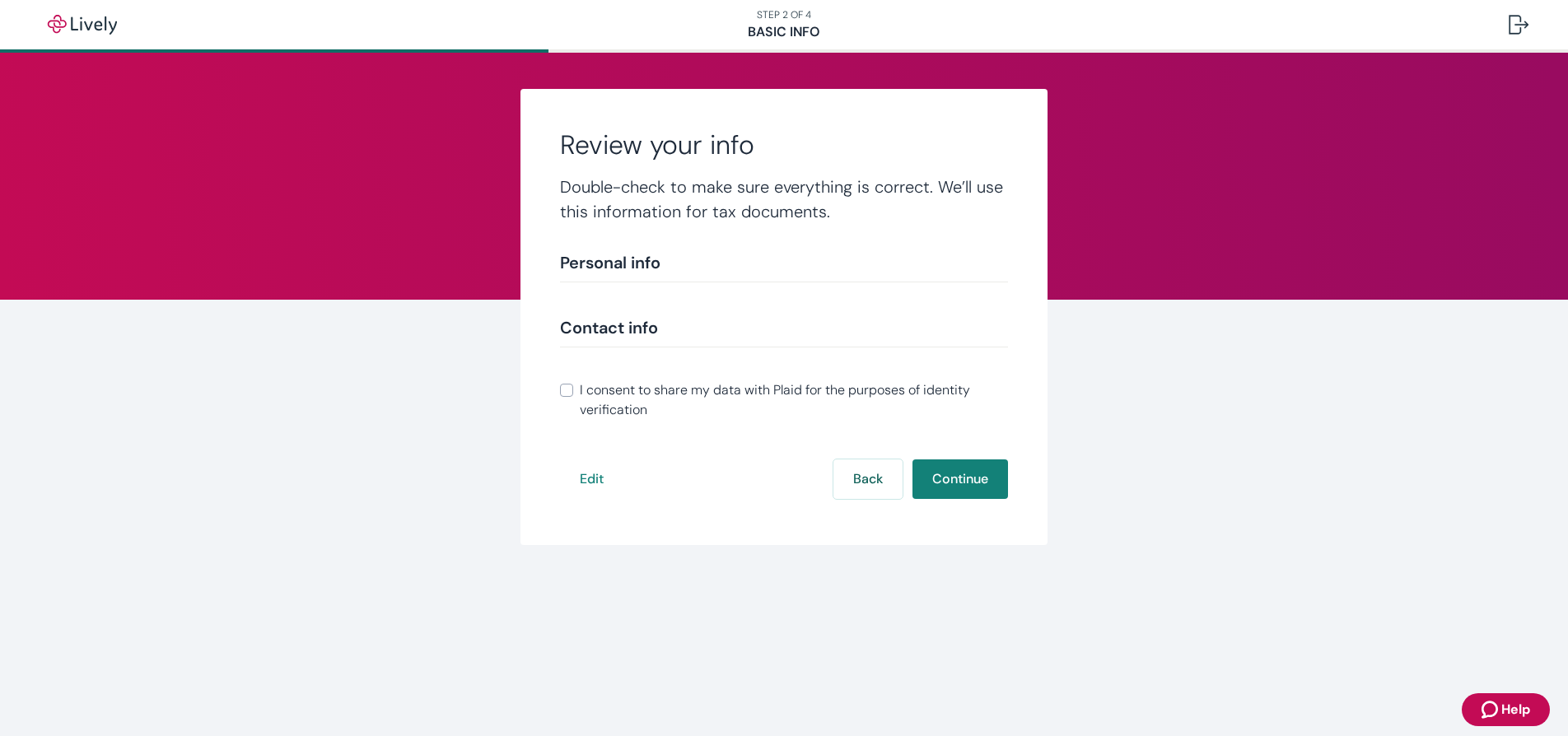
scroll to position [198, 0]
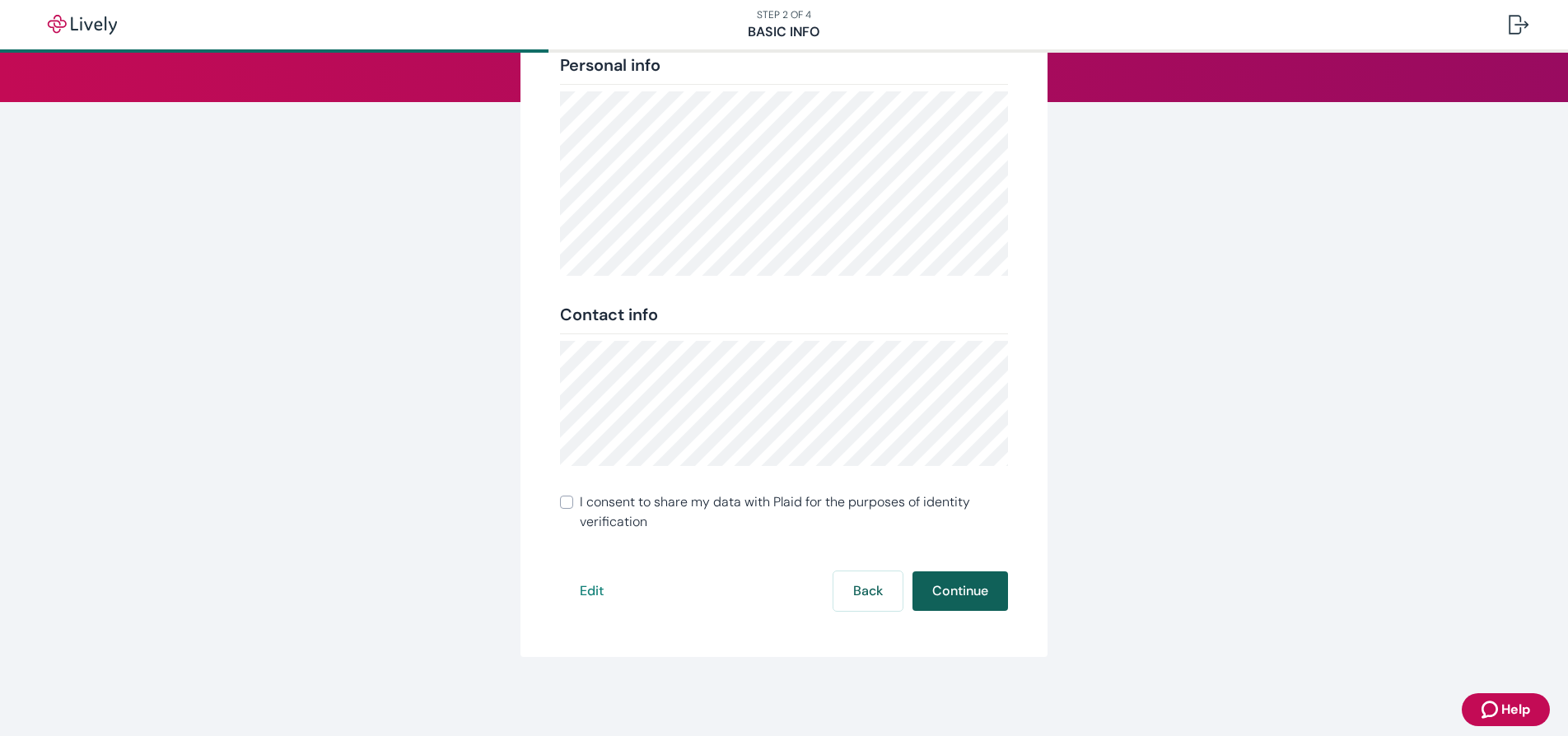
click at [968, 575] on button "Continue" at bounding box center [960, 592] width 96 height 40
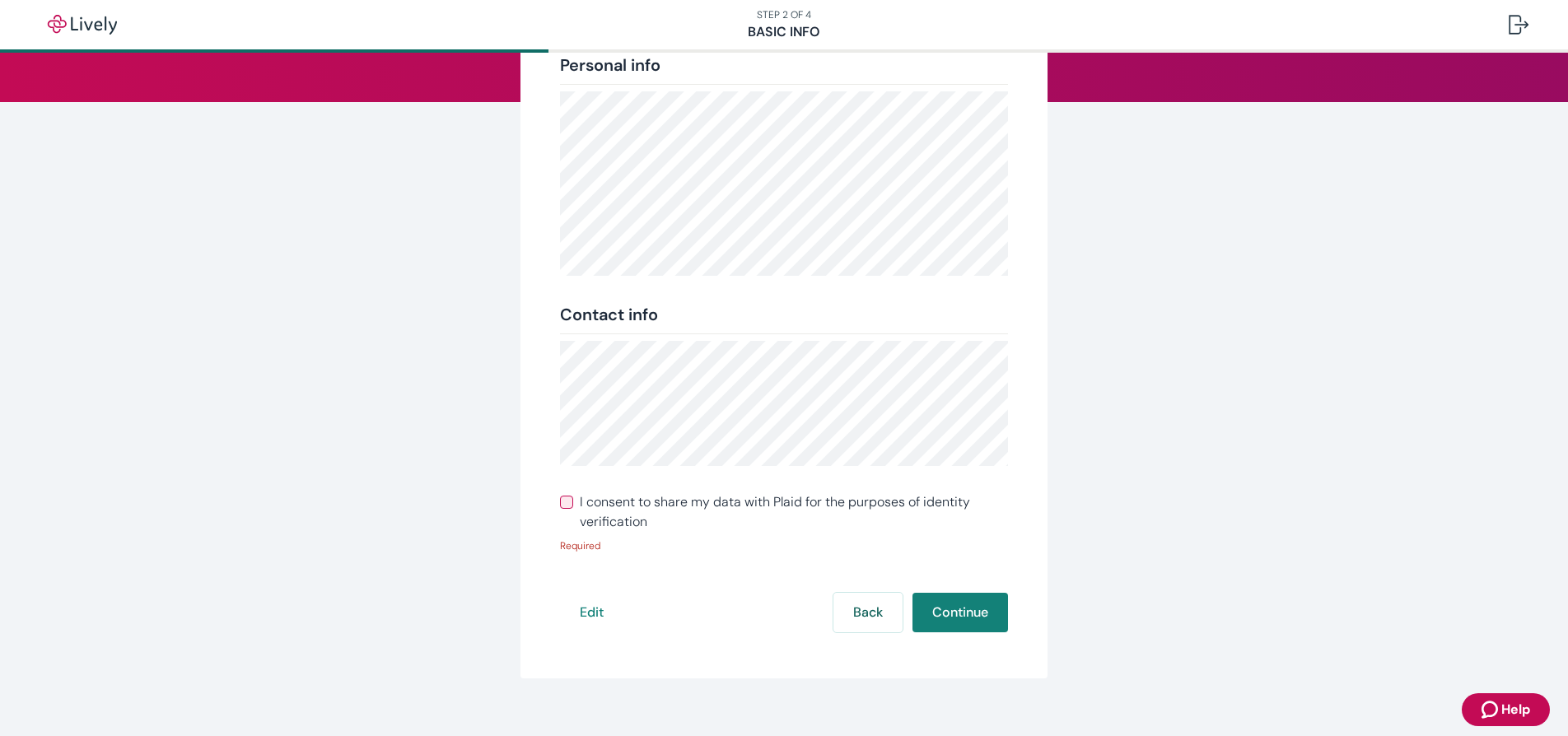
click at [561, 503] on input "I consent to share my data with Plaid for the purposes of identity verification" at bounding box center [566, 502] width 13 height 13
checkbox input "true"
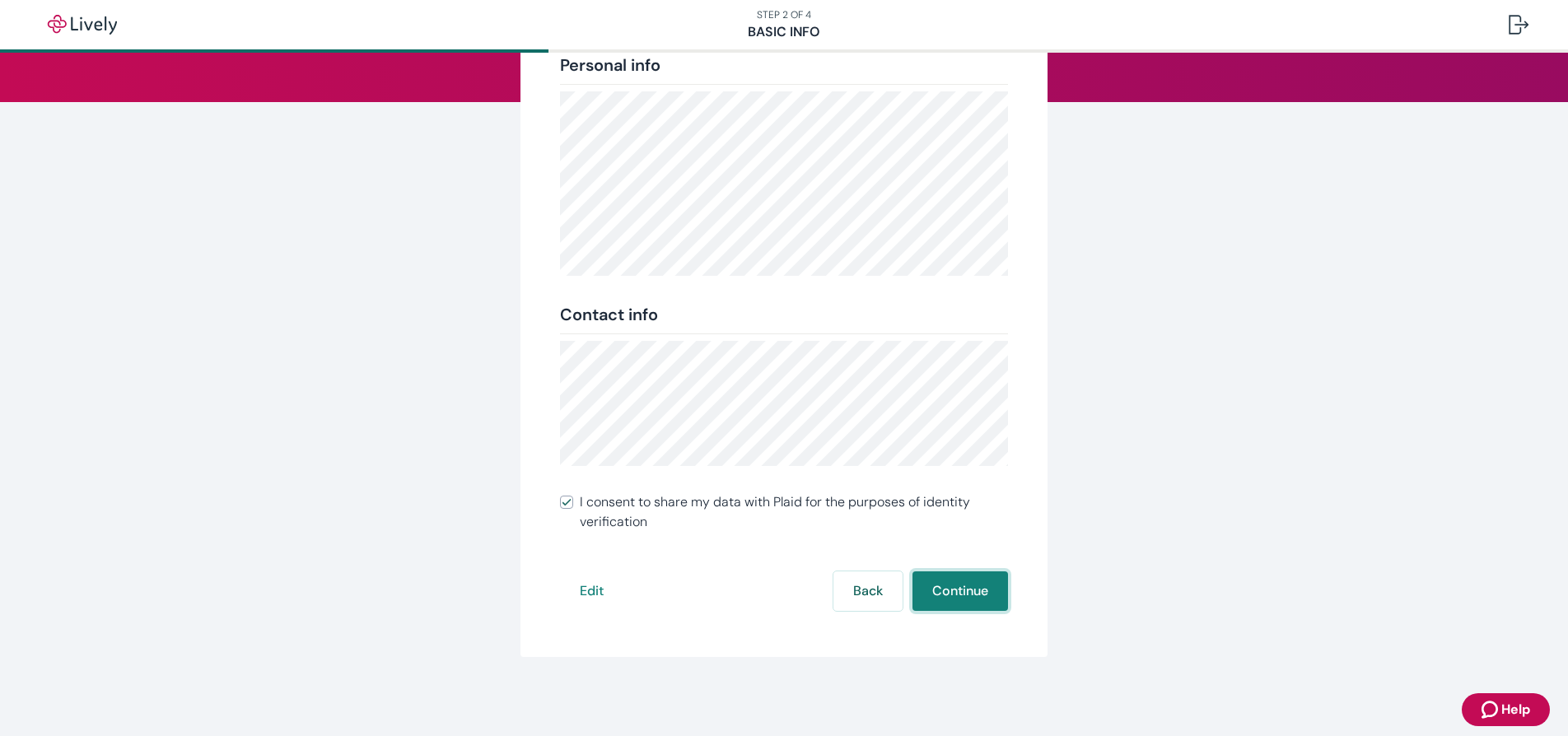
click at [934, 596] on button "Continue" at bounding box center [960, 592] width 96 height 40
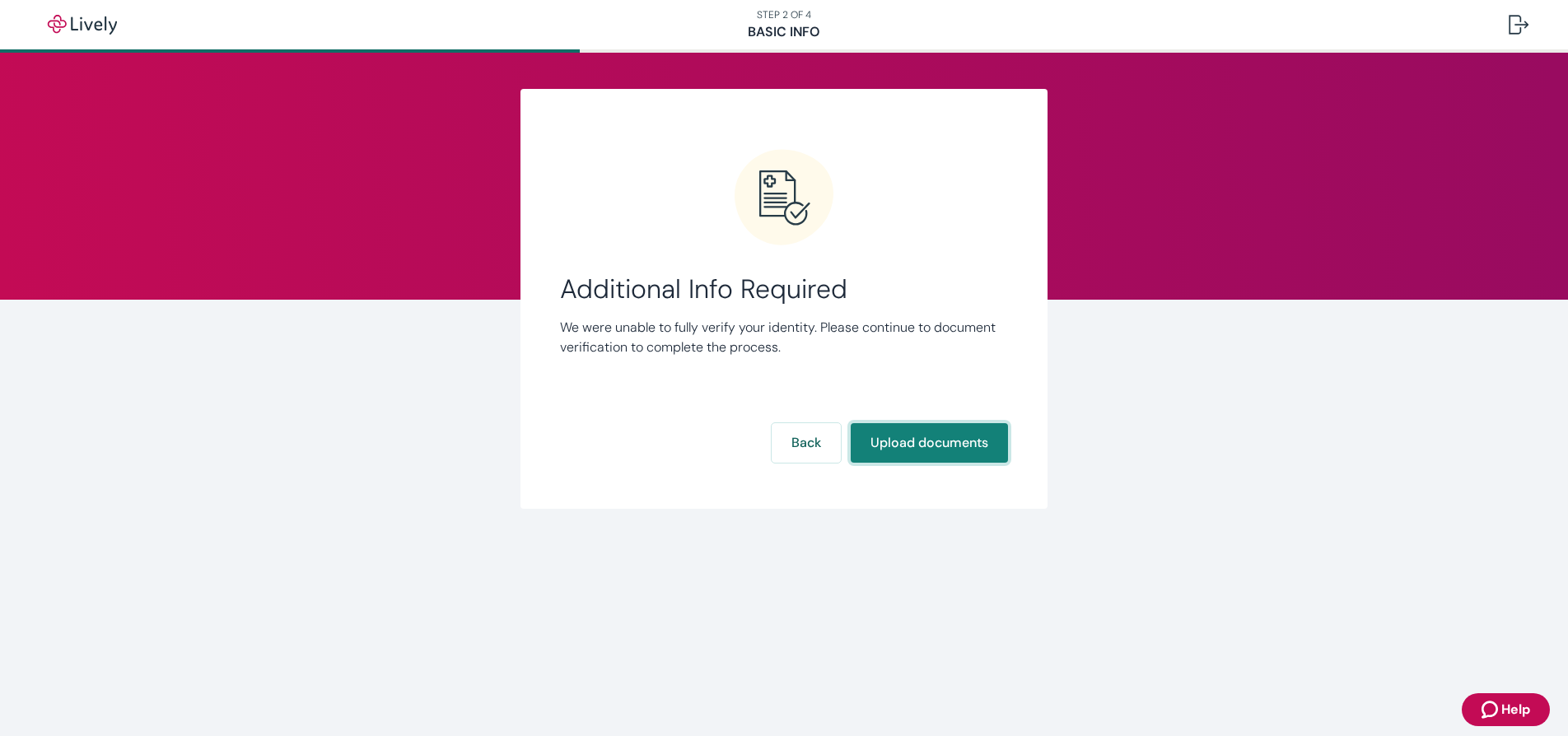
click at [931, 458] on button "Upload documents" at bounding box center [929, 443] width 157 height 40
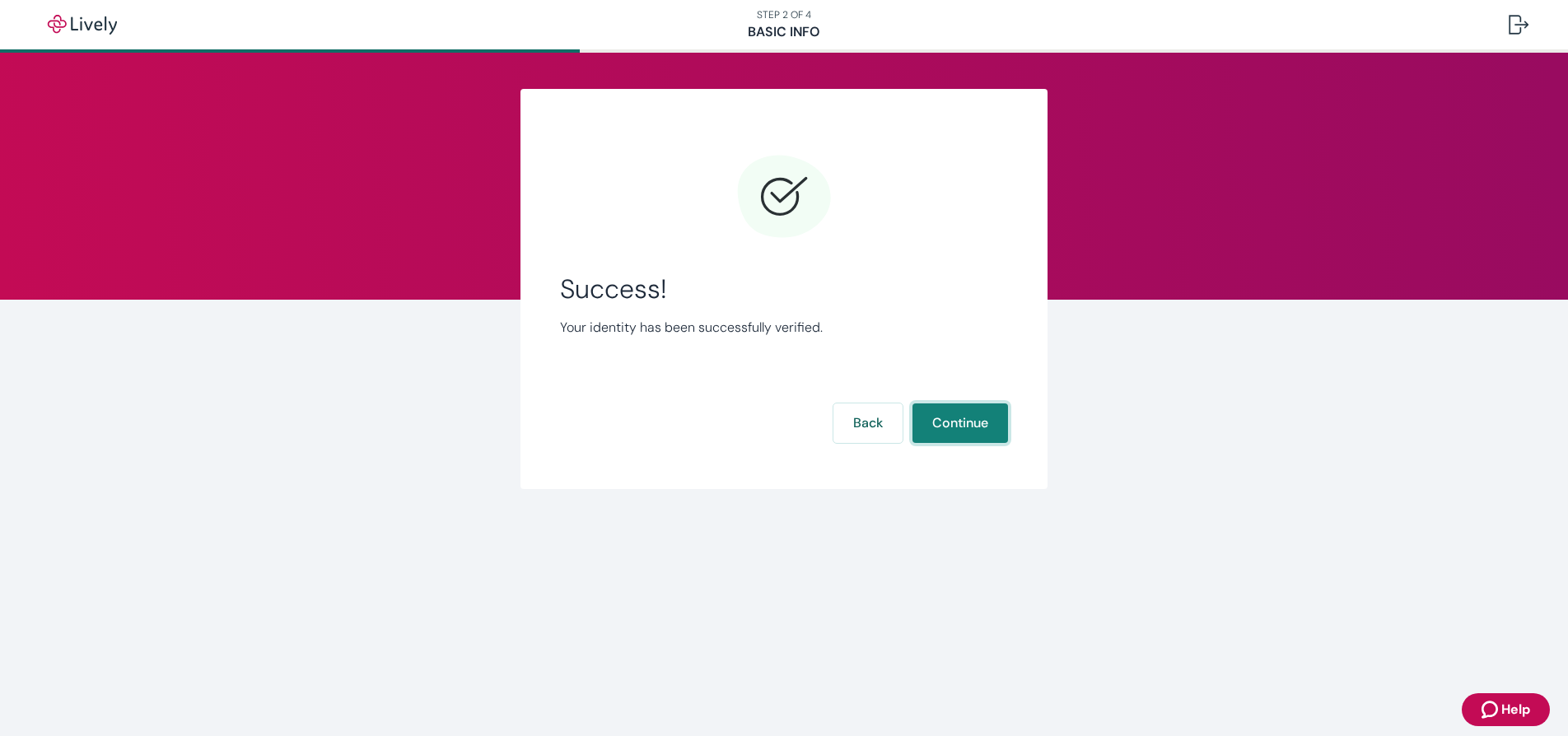
click at [956, 424] on button "Continue" at bounding box center [960, 423] width 96 height 40
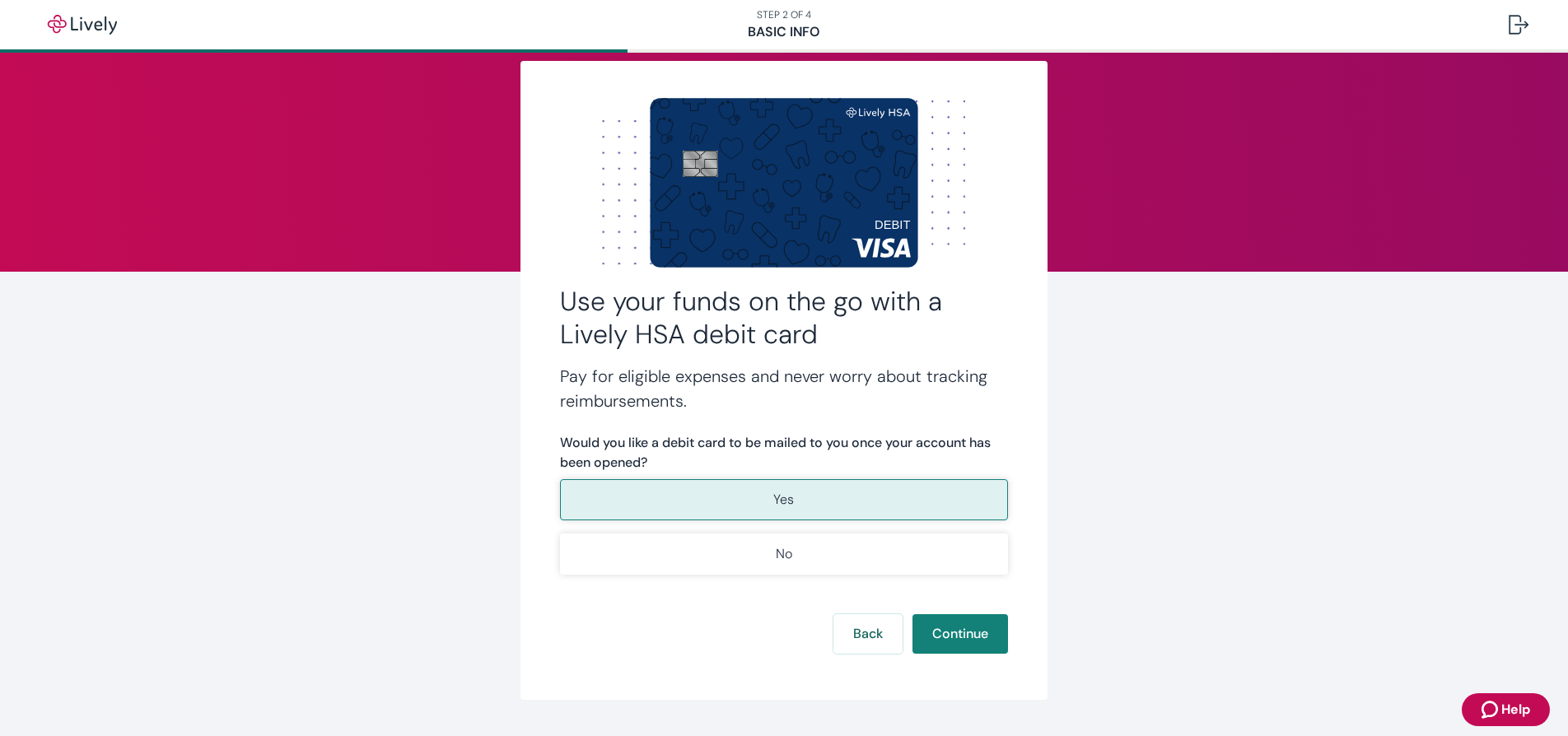
scroll to position [71, 0]
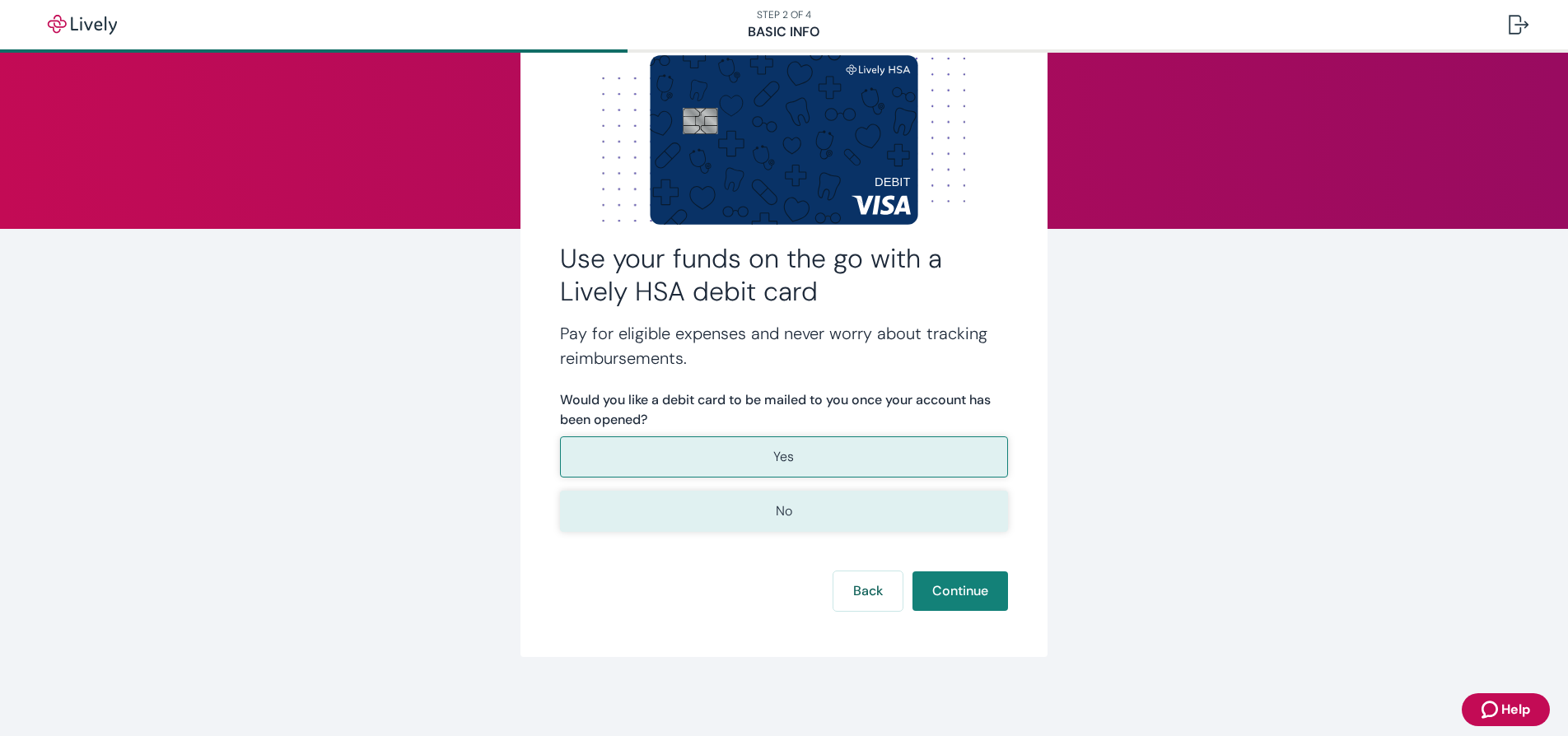
click at [839, 504] on button "No" at bounding box center [784, 511] width 448 height 42
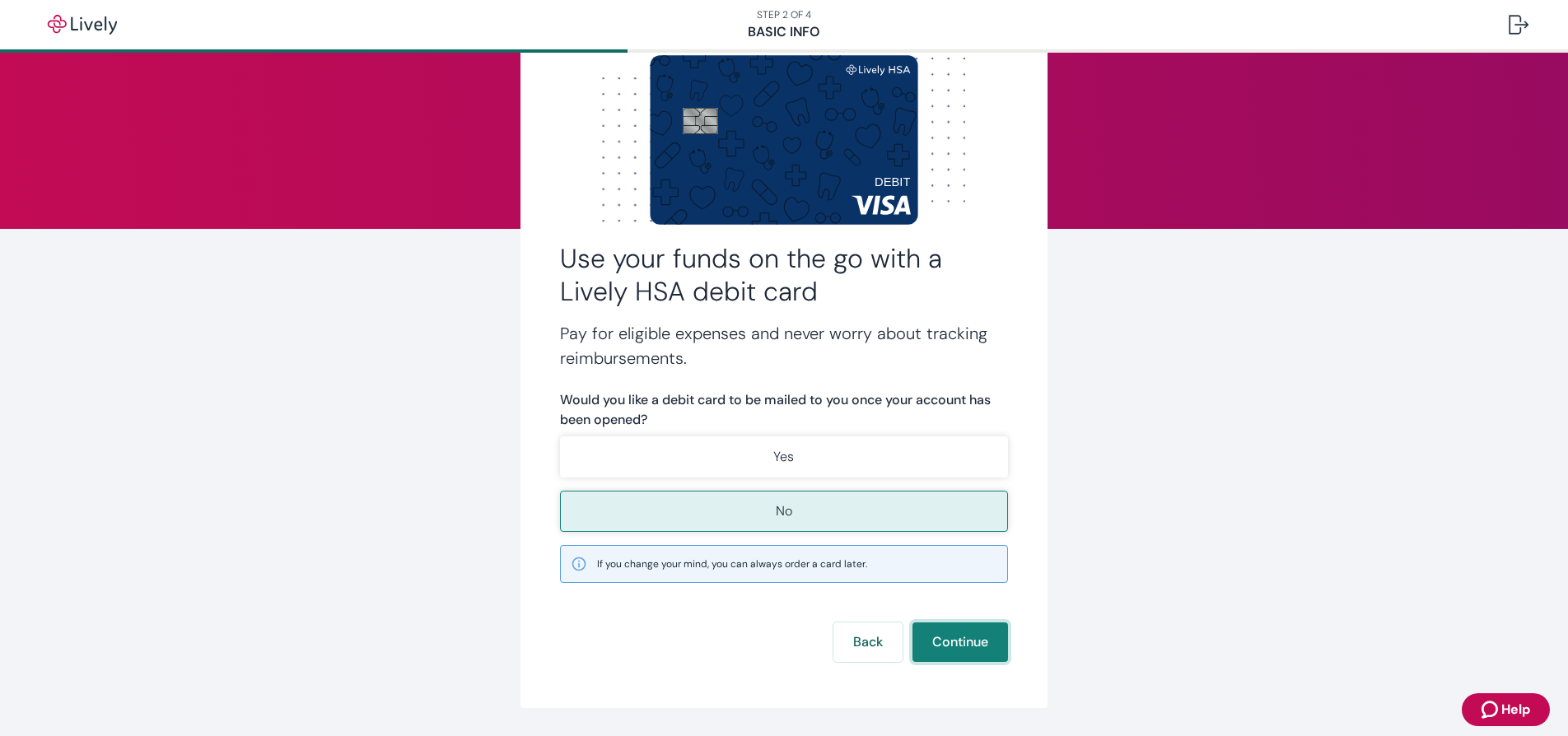
click at [957, 651] on button "Continue" at bounding box center [960, 642] width 96 height 40
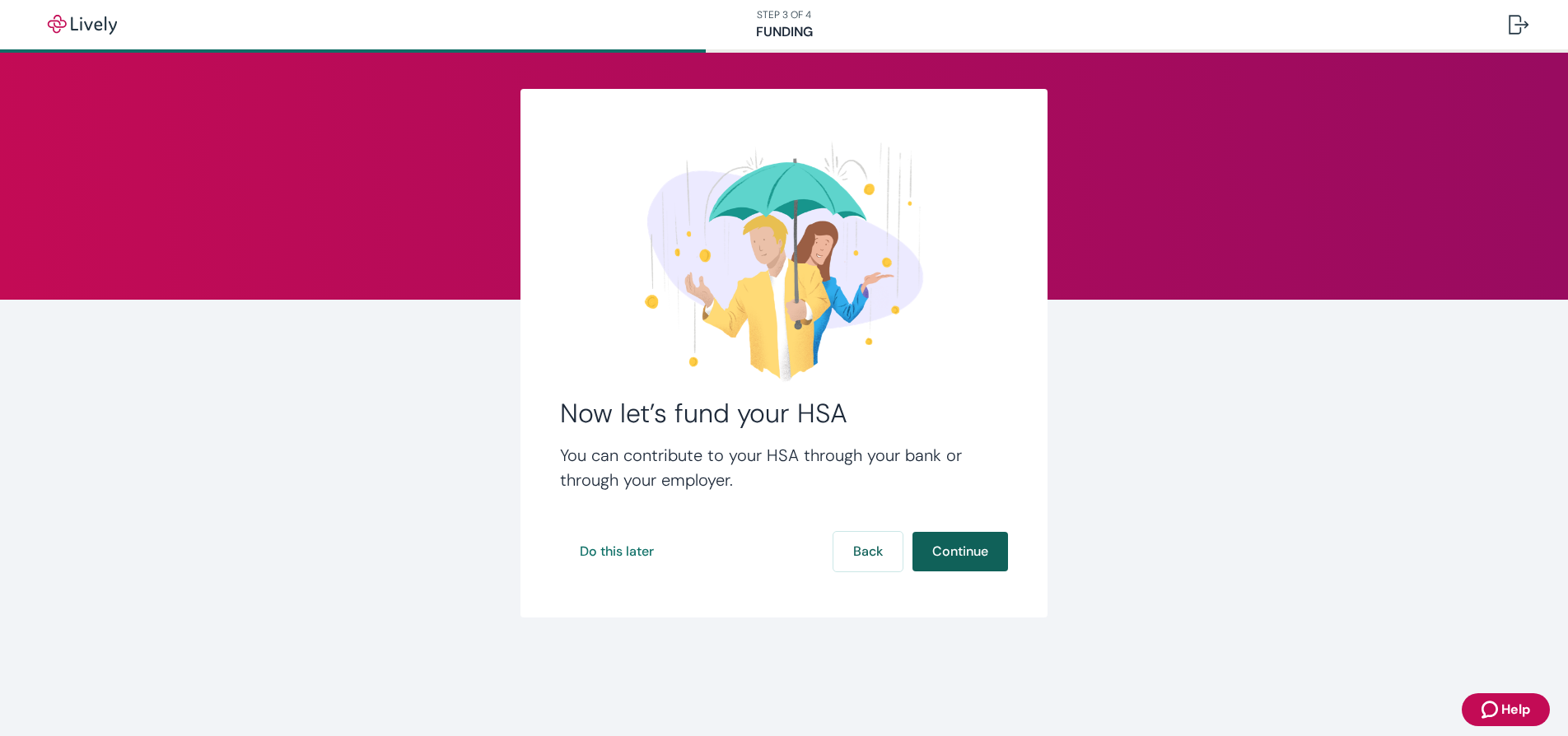
click at [994, 551] on button "Continue" at bounding box center [960, 552] width 96 height 40
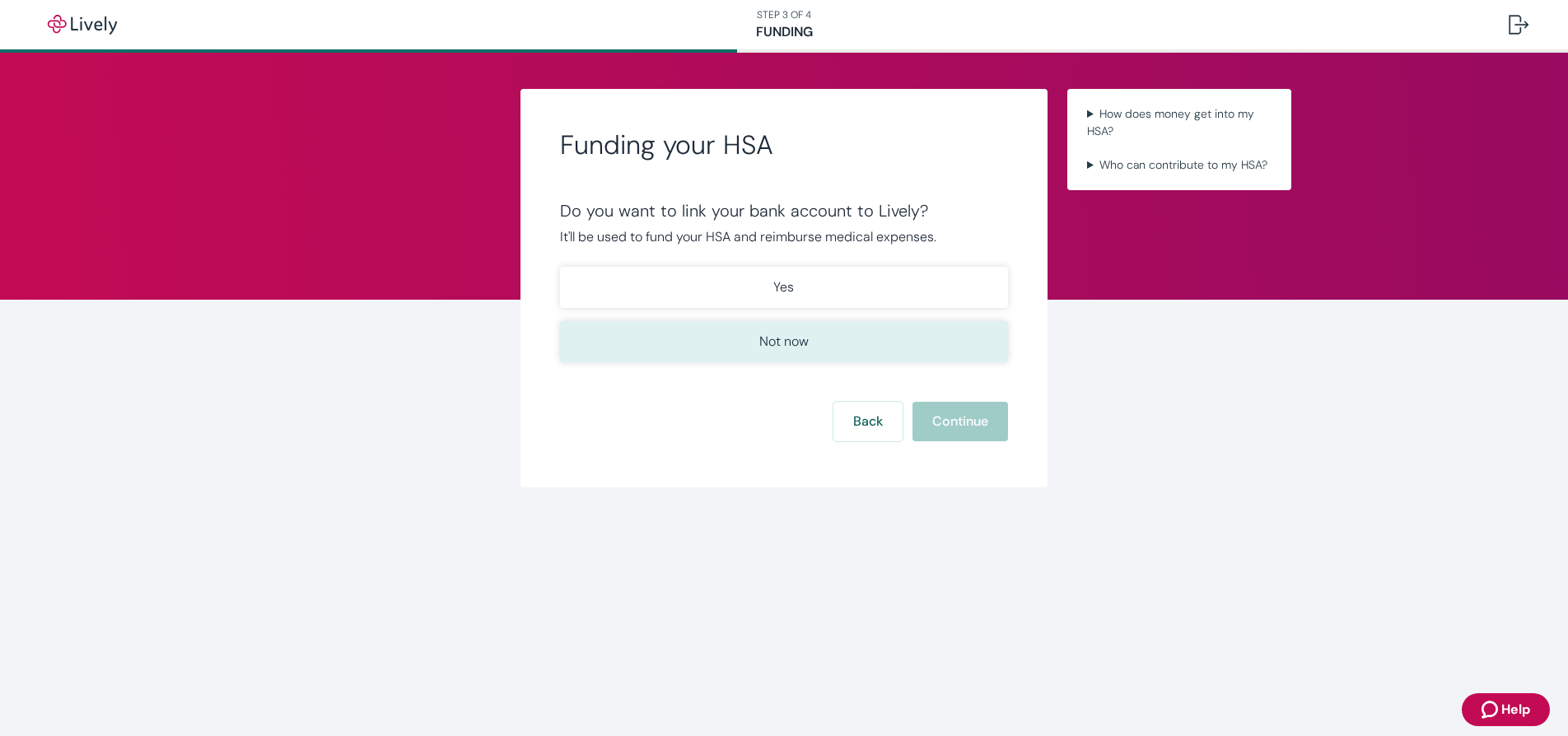
click at [816, 346] on button "Not now" at bounding box center [784, 342] width 448 height 42
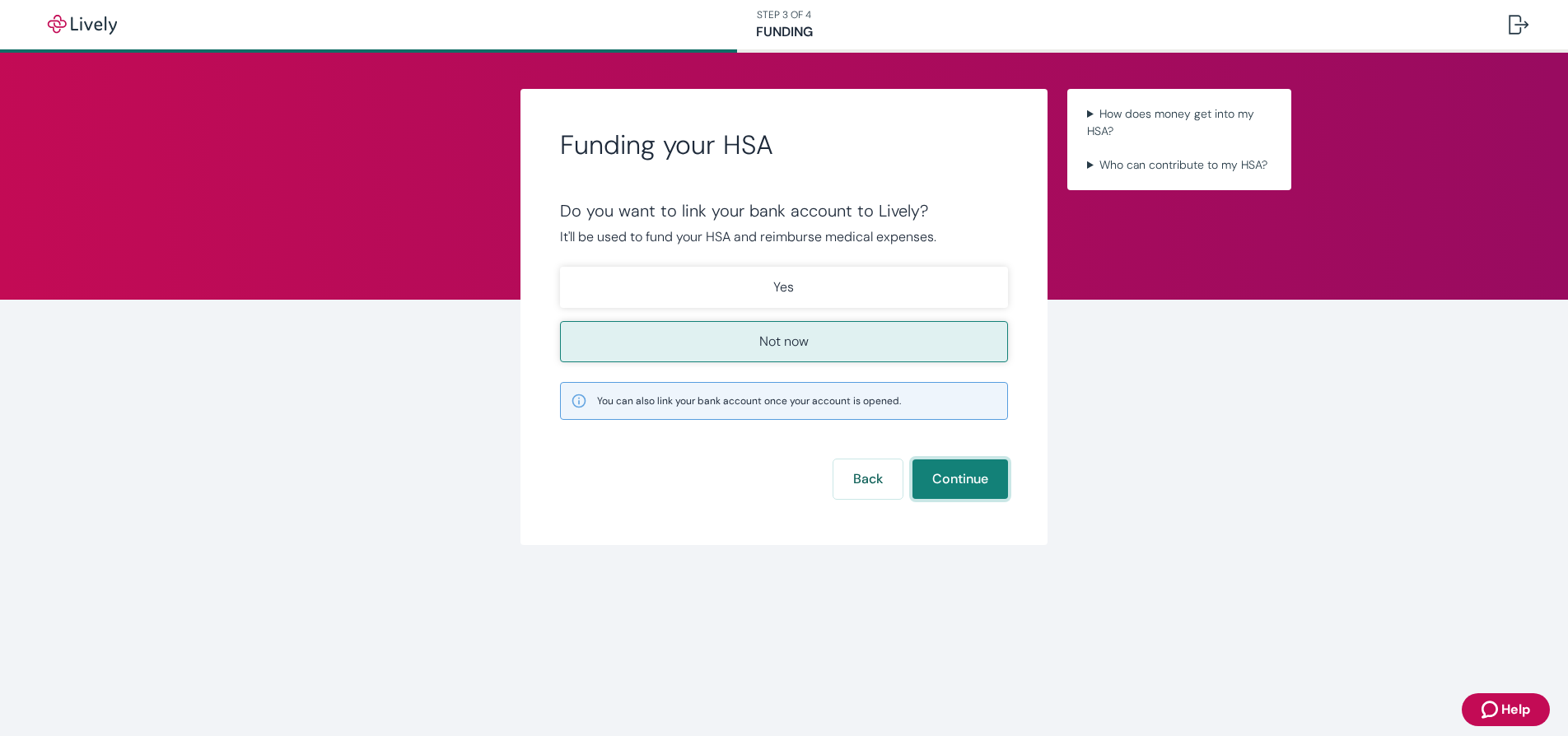
click at [998, 479] on button "Continue" at bounding box center [960, 480] width 96 height 40
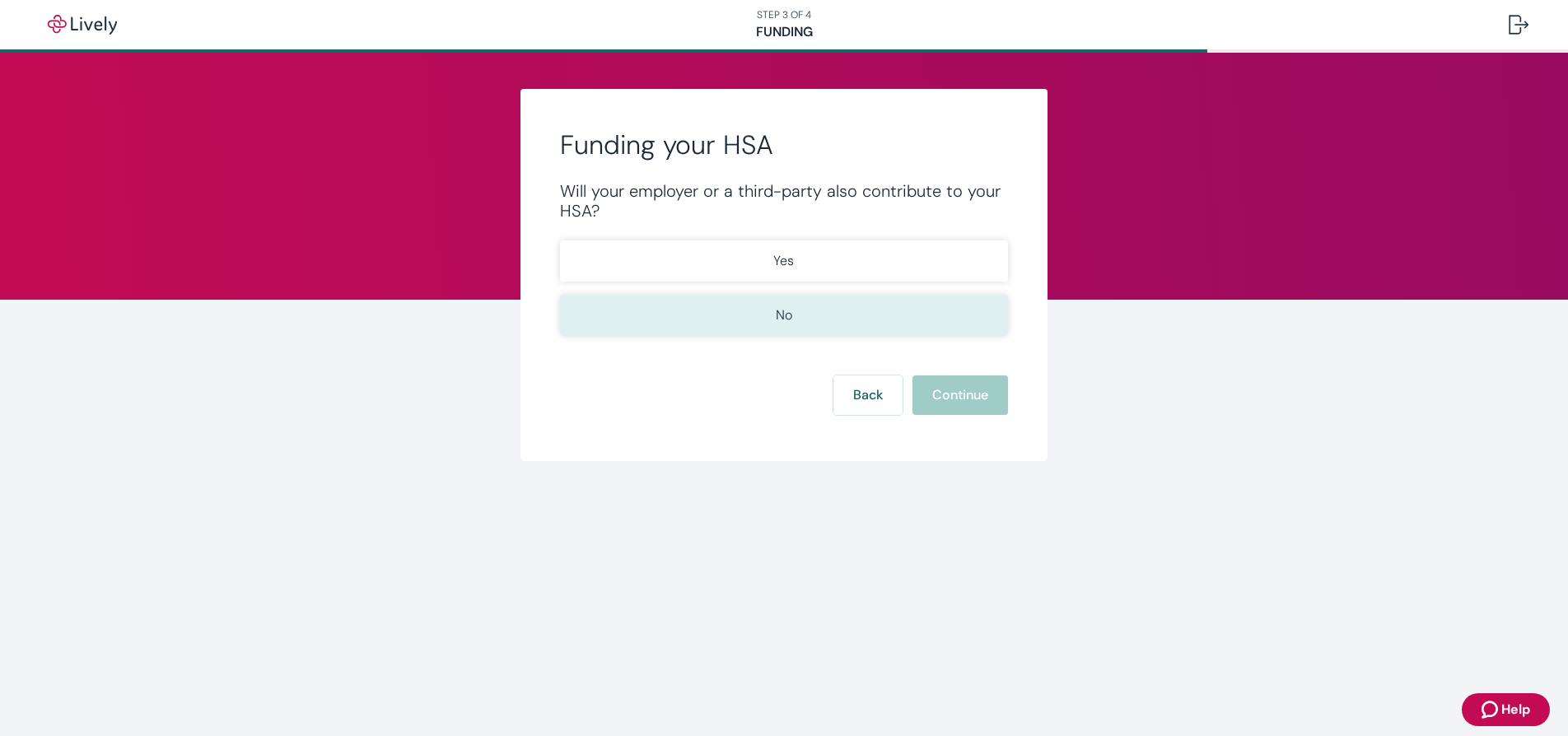
click at [886, 319] on button "No" at bounding box center [784, 316] width 448 height 42
click at [1003, 416] on div "Funding your HSA Will your employer or a third-party also contribute to your HS…" at bounding box center [784, 275] width 527 height 372
click at [955, 375] on form "Will your employer or a third-party also contribute to your HSA? Yes No Back Co…" at bounding box center [784, 298] width 448 height 233
click at [927, 403] on button "Continue" at bounding box center [960, 396] width 96 height 40
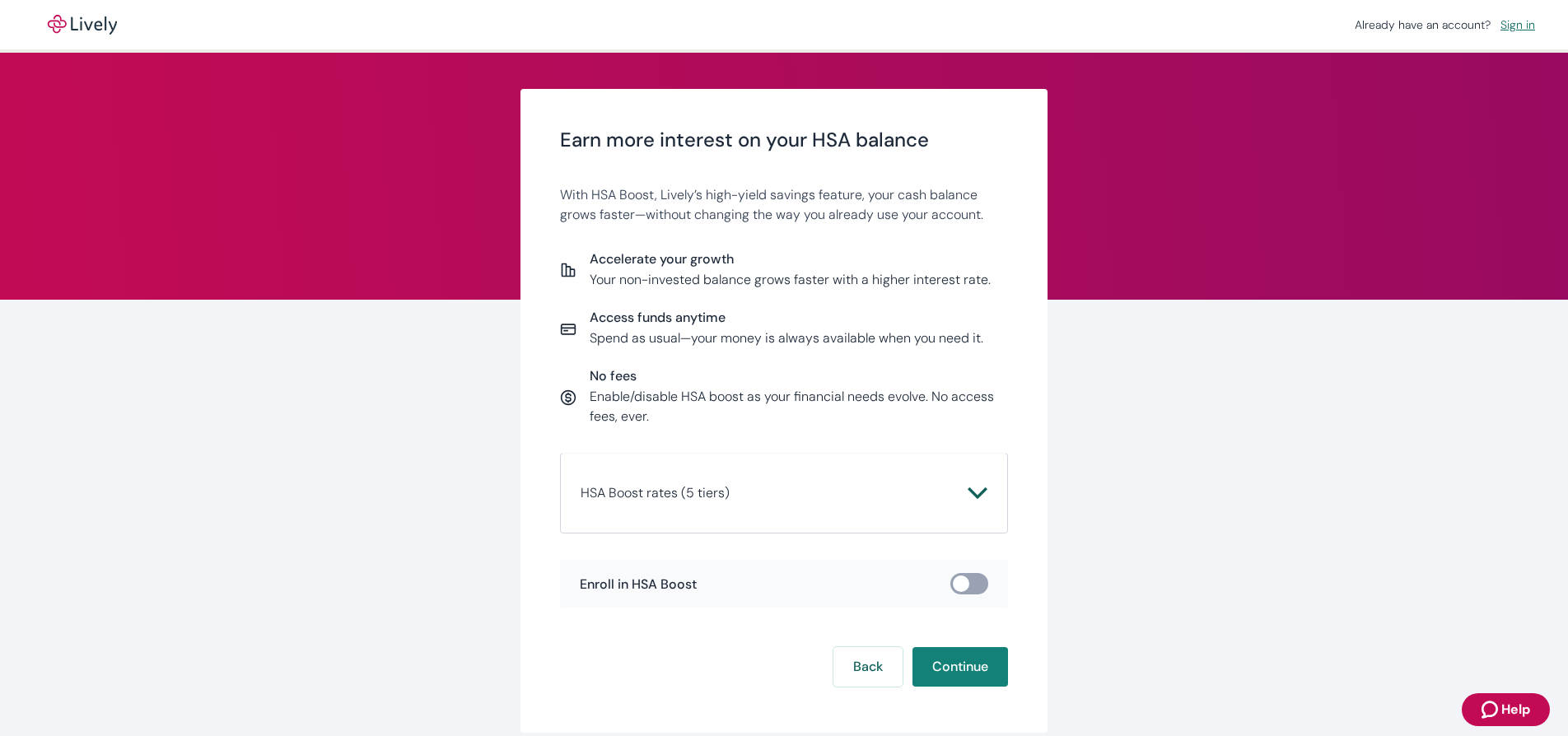
click at [968, 496] on icon "Chevron icon" at bounding box center [977, 494] width 20 height 20
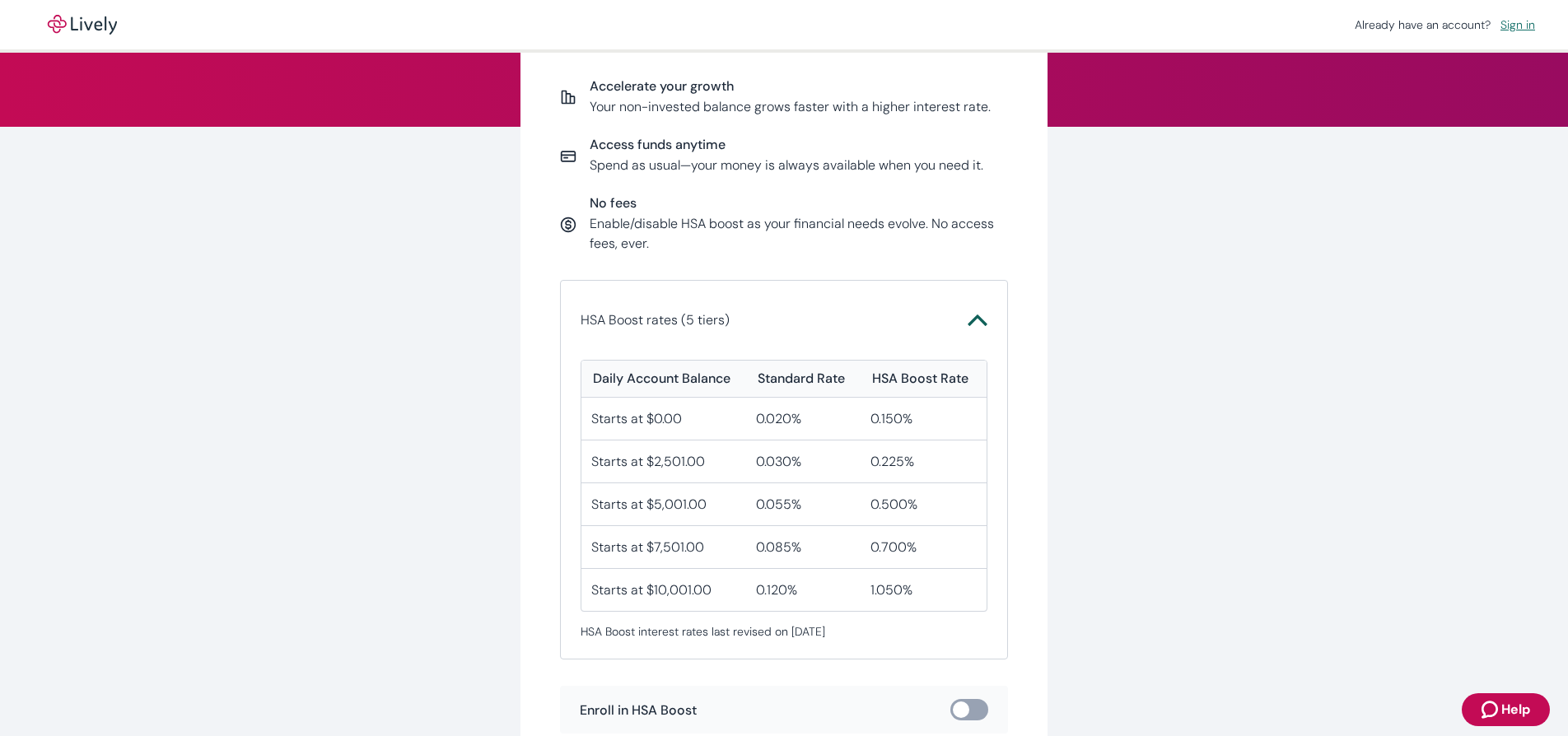
scroll to position [308, 0]
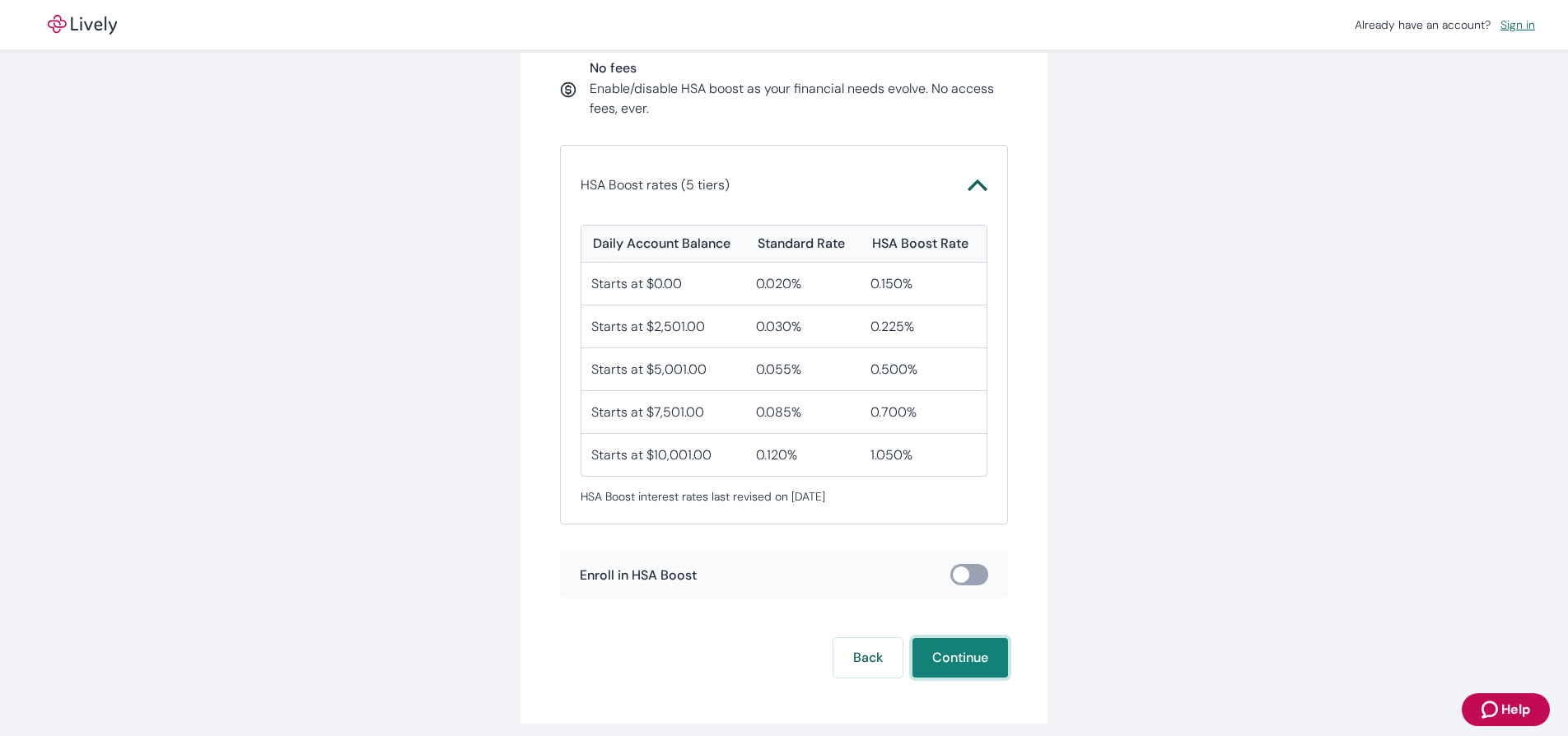
click at [970, 641] on button "Continue" at bounding box center [960, 658] width 96 height 40
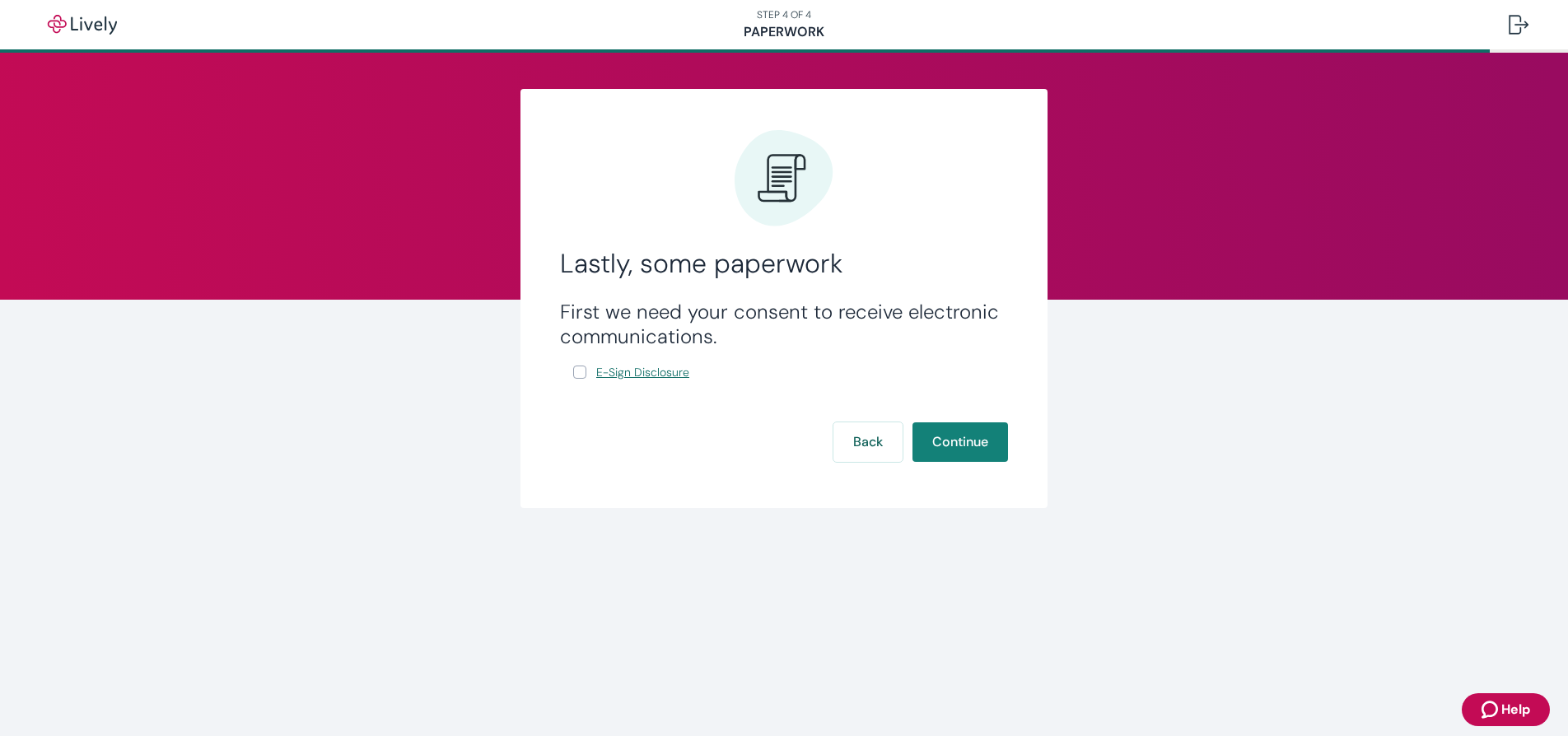
click at [604, 375] on span "E-Sign Disclosure" at bounding box center [643, 372] width 93 height 17
click at [580, 373] on input "E-Sign Disclosure" at bounding box center [579, 372] width 13 height 13
checkbox input "true"
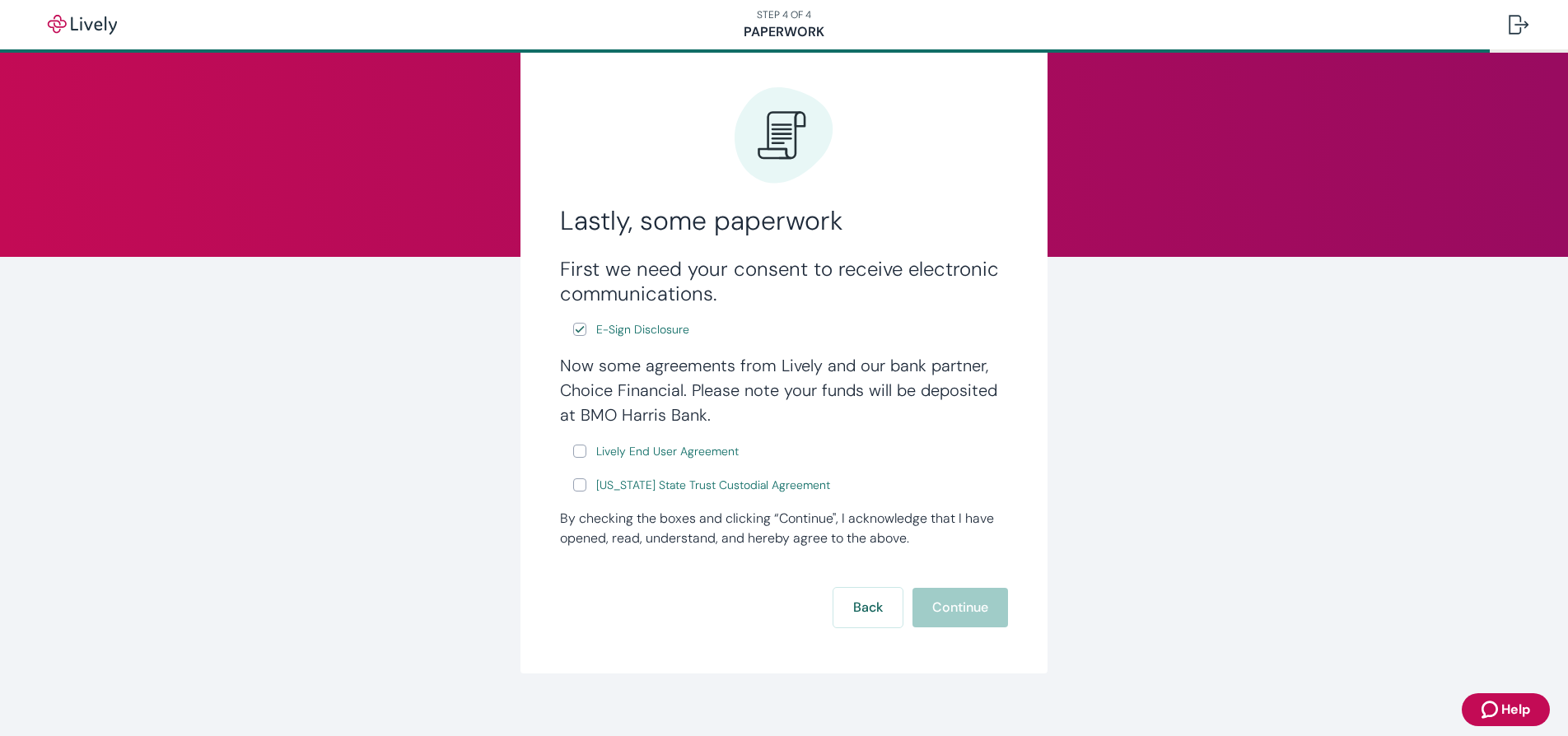
scroll to position [59, 0]
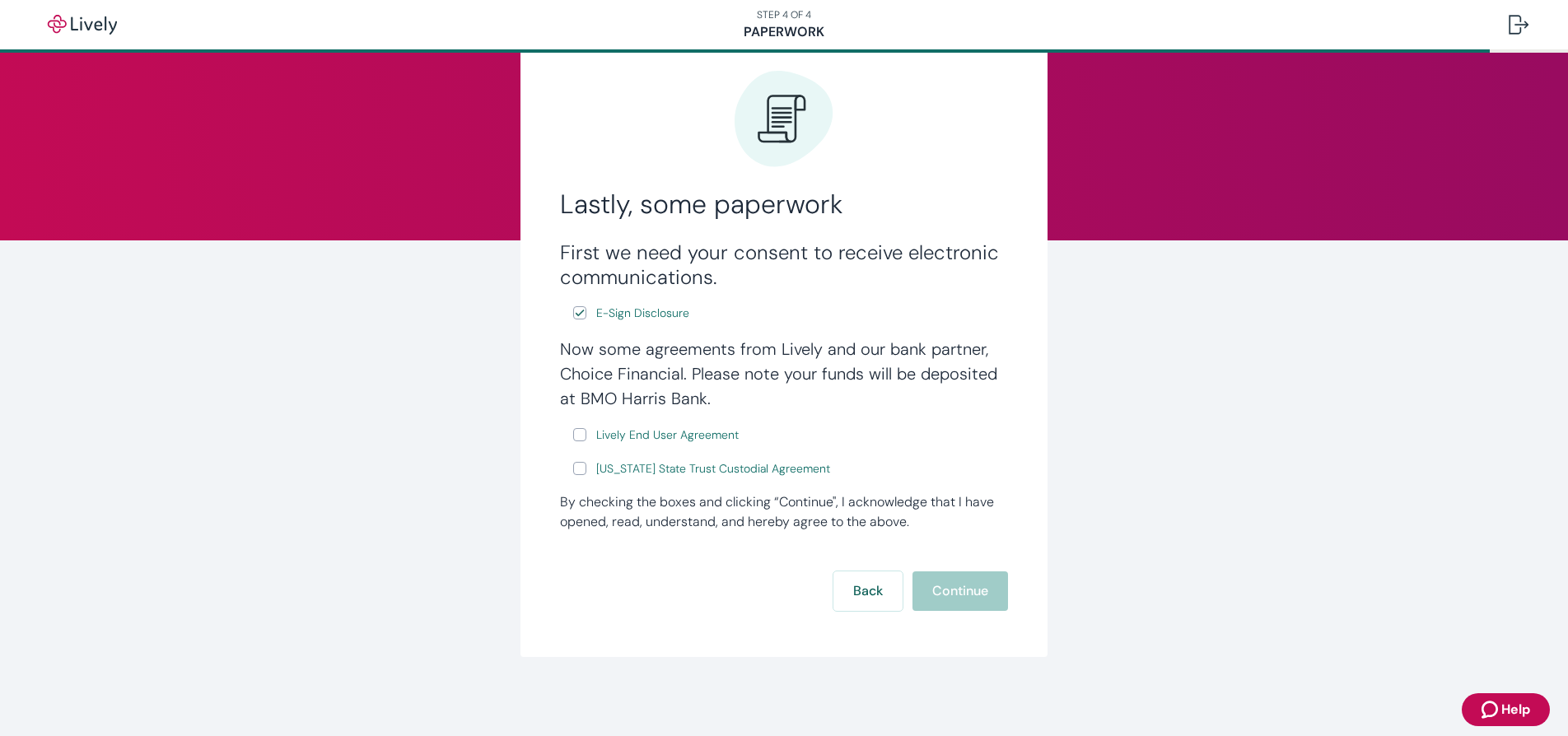
click at [573, 435] on input "Lively End User Agreement" at bounding box center [579, 434] width 13 height 13
checkbox input "true"
click at [574, 471] on input "[US_STATE] State Trust Custodial Agreement" at bounding box center [579, 468] width 13 height 13
checkbox input "true"
click at [715, 468] on span "[US_STATE] State Trust Custodial Agreement" at bounding box center [713, 468] width 233 height 17
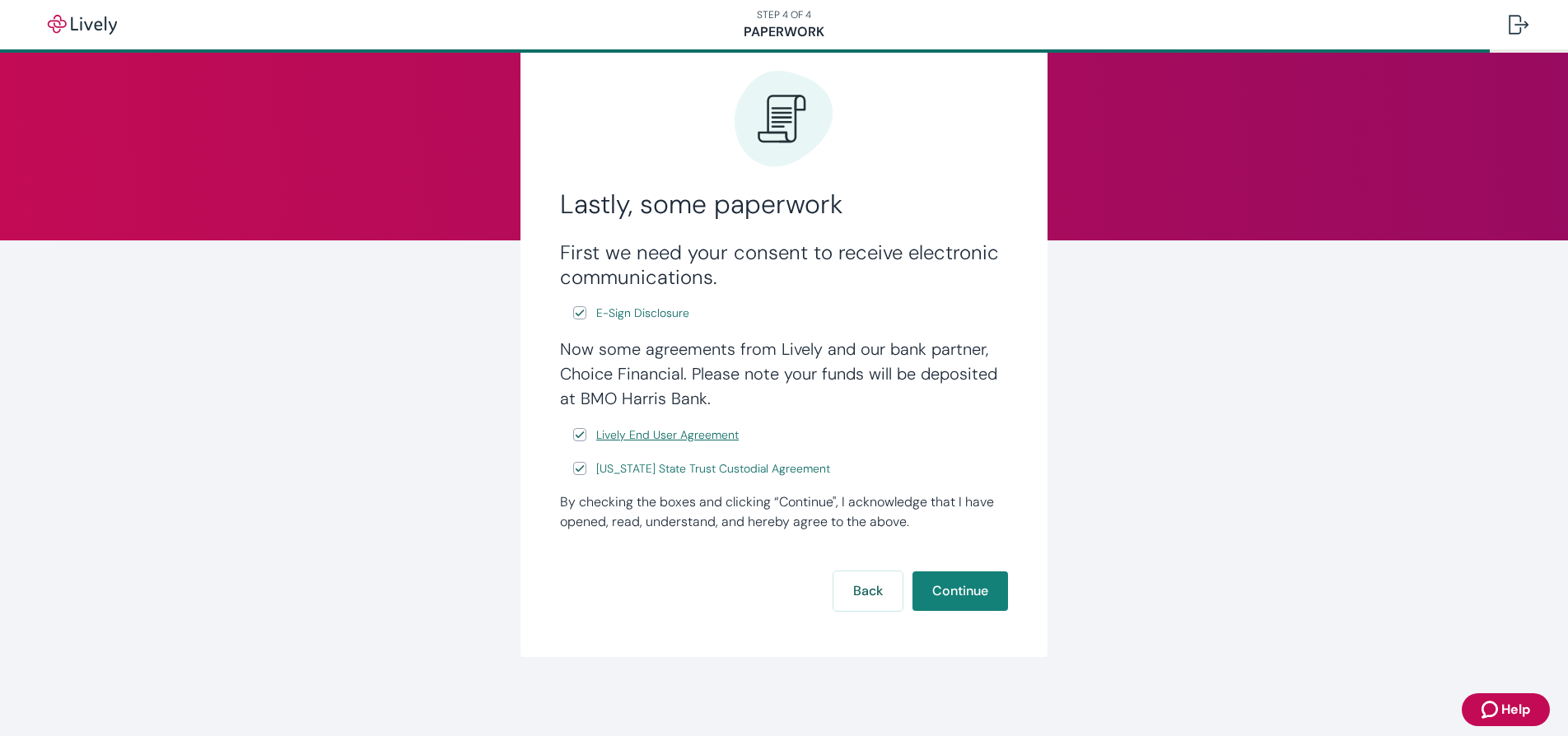
click at [643, 437] on span "Lively End User Agreement" at bounding box center [668, 434] width 142 height 17
click at [972, 583] on button "Continue" at bounding box center [960, 592] width 96 height 40
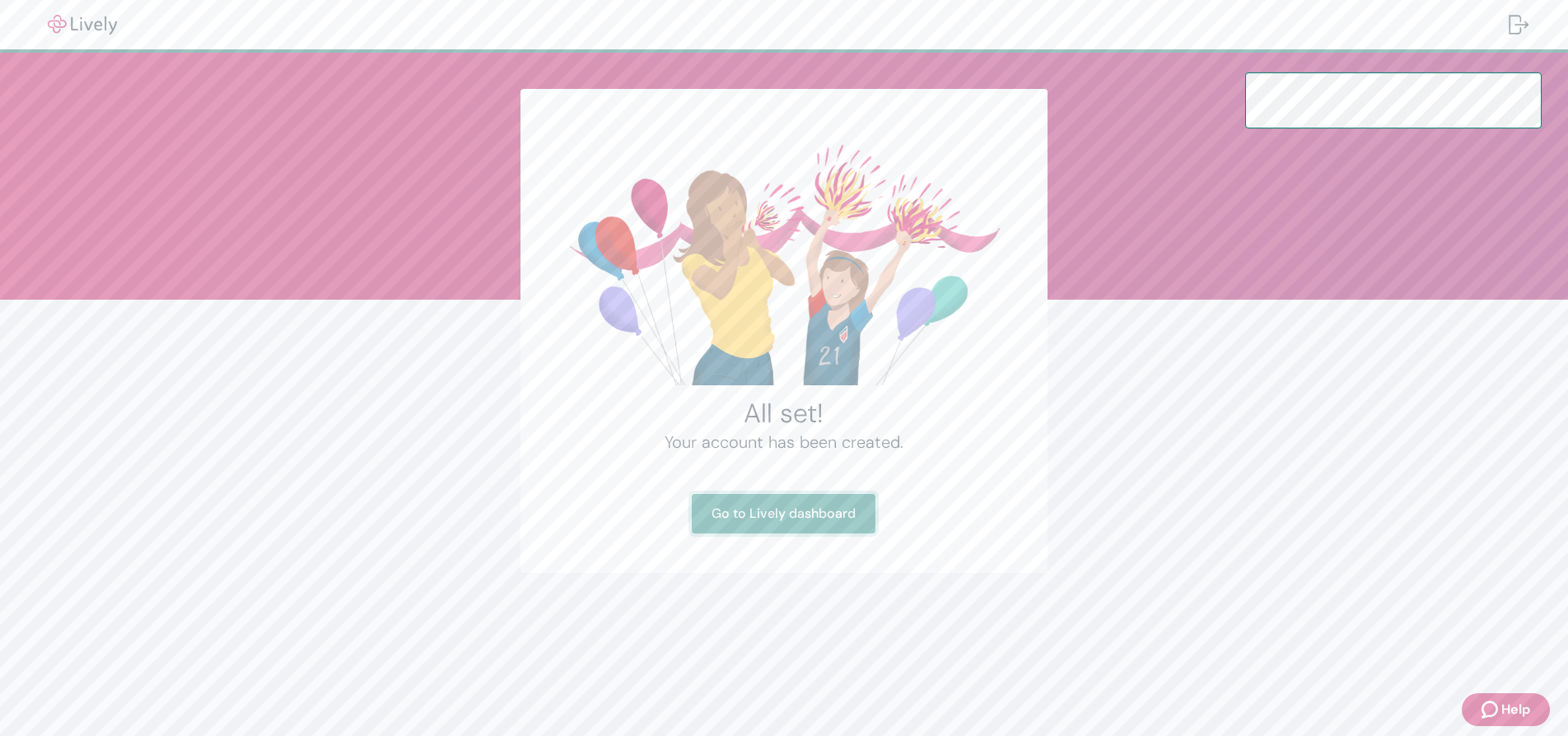
click at [746, 518] on link "Go to Lively dashboard" at bounding box center [784, 513] width 184 height 40
